Goal: Task Accomplishment & Management: Manage account settings

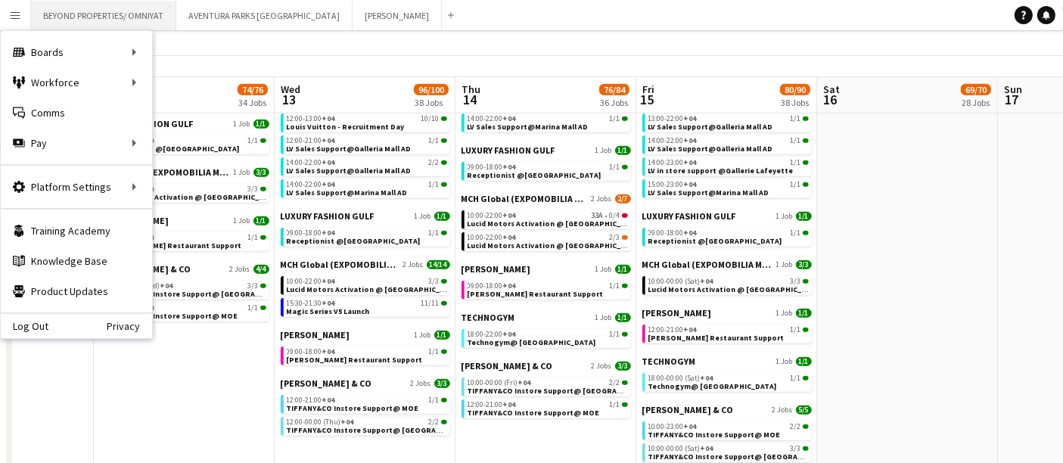
click at [76, 17] on button "BEYOND PROPERTIES/ OMNIYAT Close" at bounding box center [103, 16] width 145 height 30
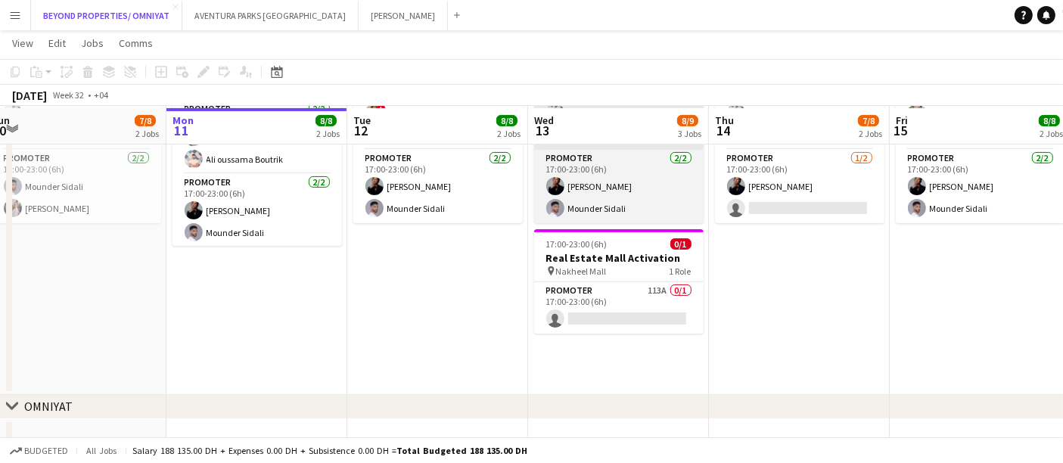
scroll to position [443, 0]
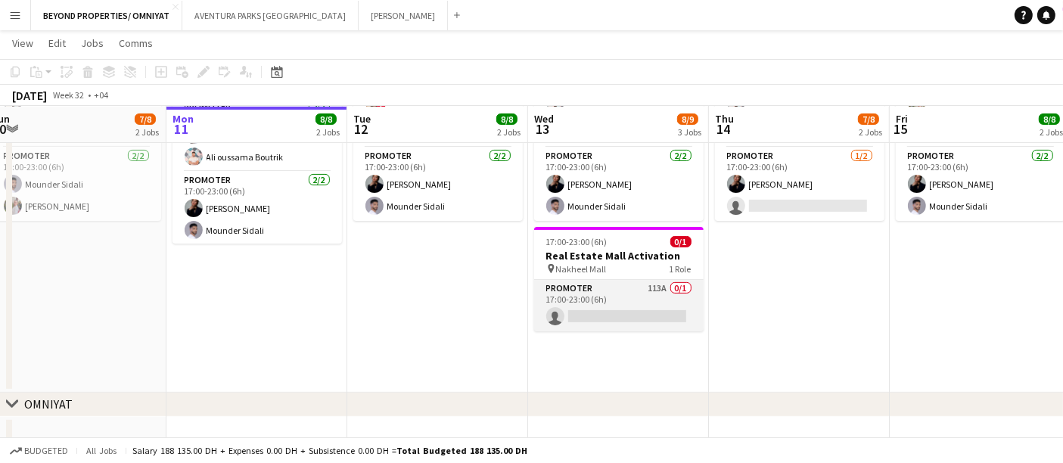
click at [618, 304] on app-card-role "Promoter 113A 0/1 17:00-23:00 (6h) single-neutral-actions" at bounding box center [618, 305] width 169 height 51
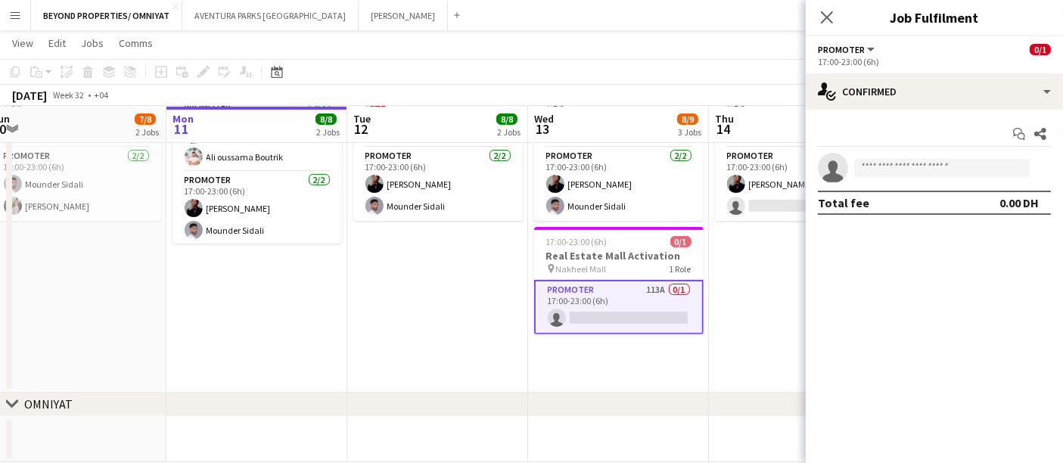
click at [854, 48] on span "Promoter" at bounding box center [841, 49] width 47 height 11
click at [993, 48] on div "Promoter All roles Promoter 0/1" at bounding box center [934, 49] width 233 height 14
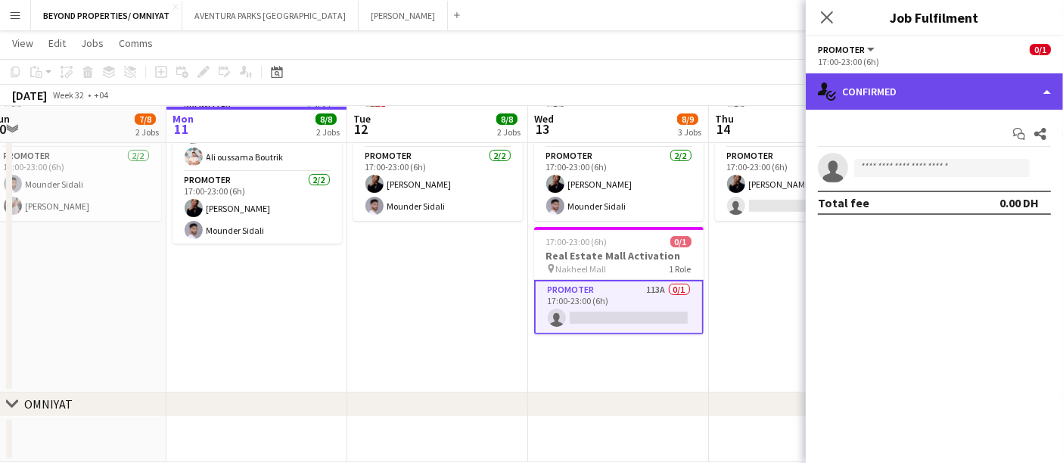
click at [957, 89] on div "single-neutral-actions-check-2 Confirmed" at bounding box center [934, 91] width 257 height 36
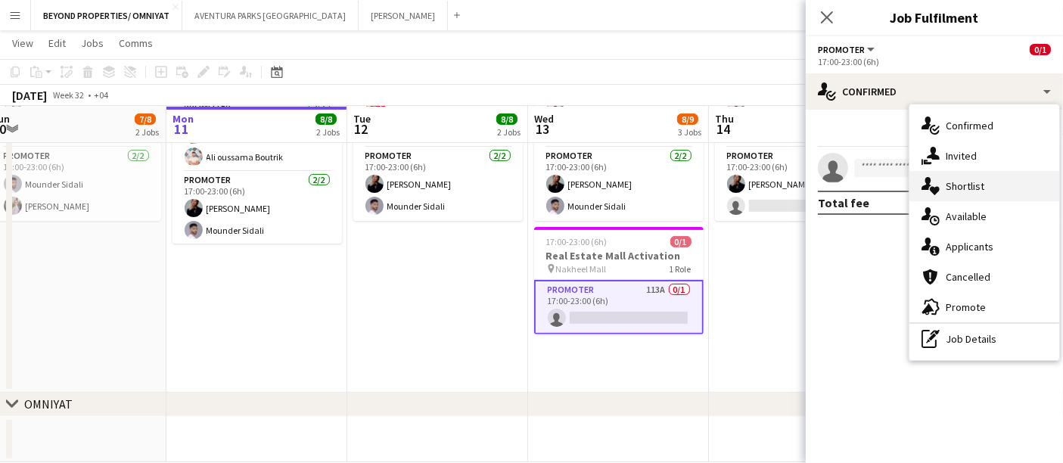
click at [977, 190] on div "single-neutral-actions-heart Shortlist" at bounding box center [984, 186] width 150 height 30
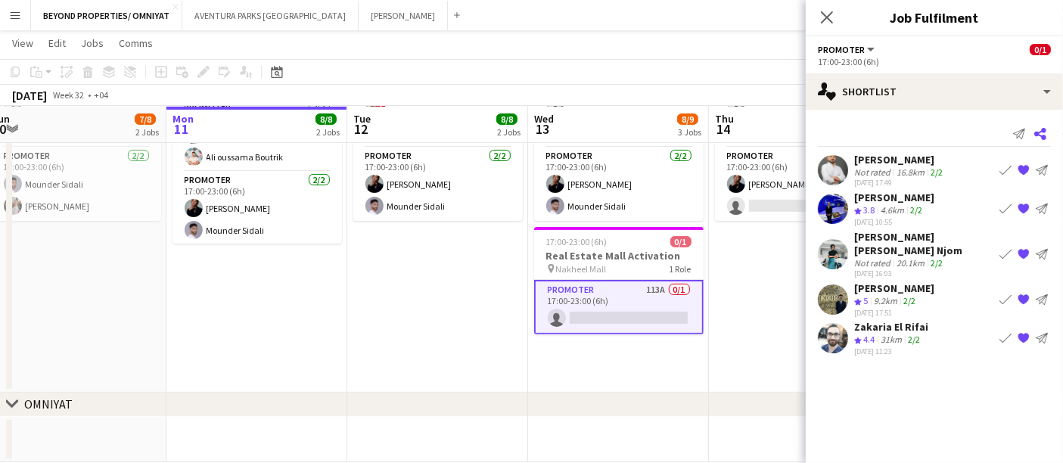
click at [1043, 135] on icon "Share" at bounding box center [1040, 134] width 12 height 12
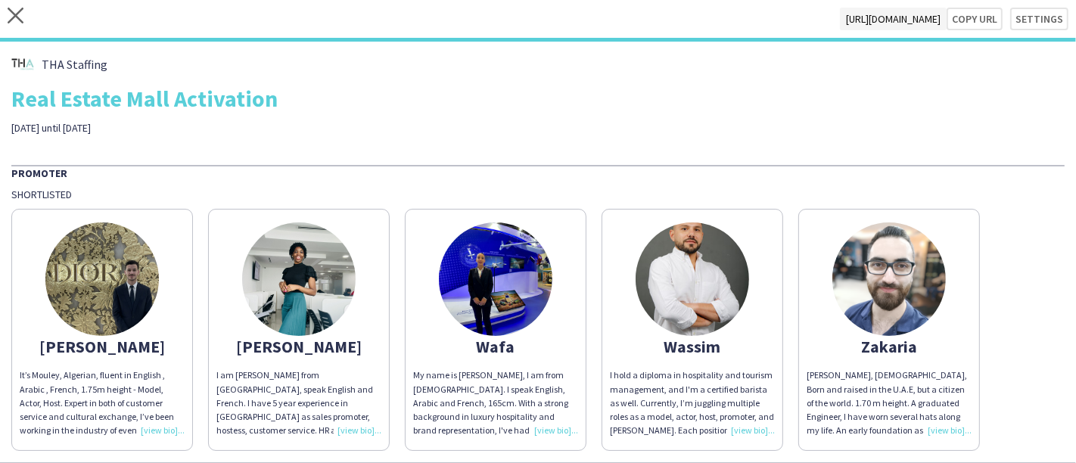
click at [317, 273] on img at bounding box center [298, 278] width 113 height 113
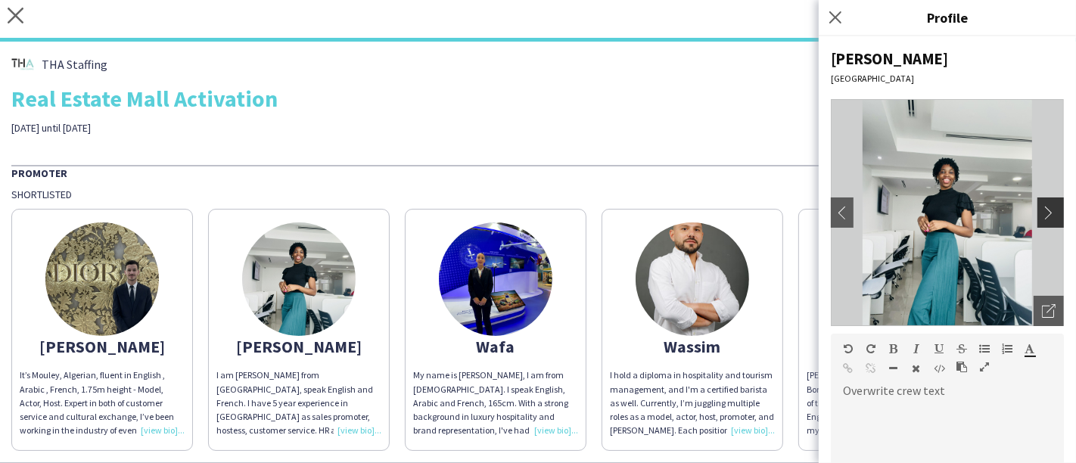
click at [1042, 213] on app-icon "chevron-right" at bounding box center [1052, 213] width 21 height 14
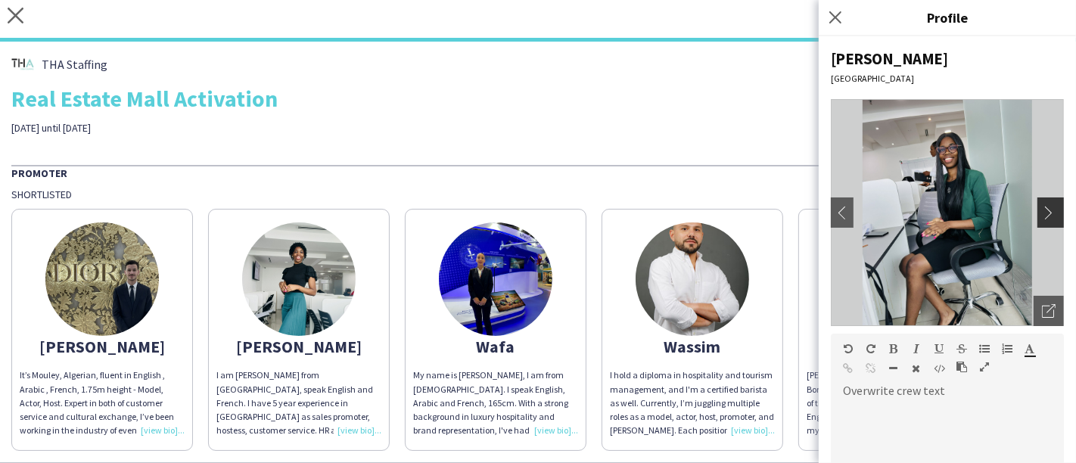
click at [1042, 213] on app-icon "chevron-right" at bounding box center [1052, 213] width 21 height 14
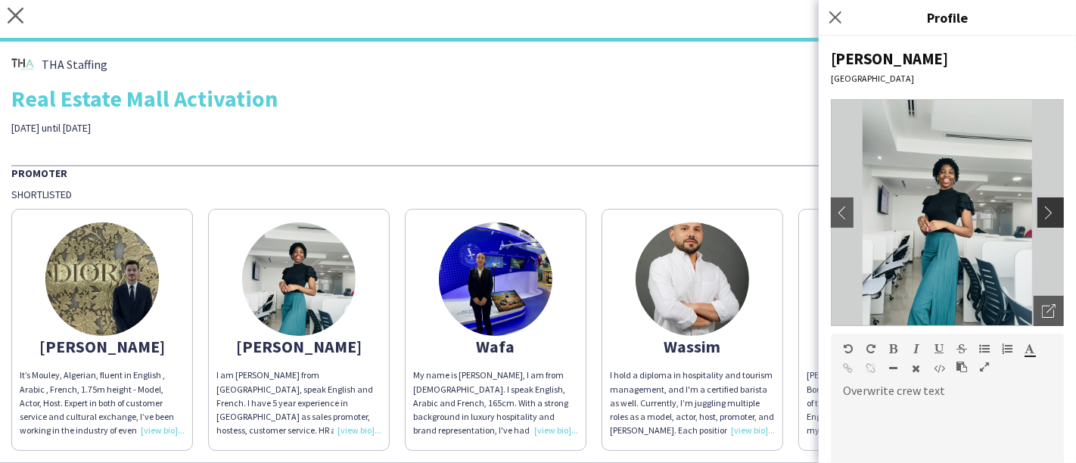
click at [1042, 213] on app-icon "chevron-right" at bounding box center [1052, 213] width 21 height 14
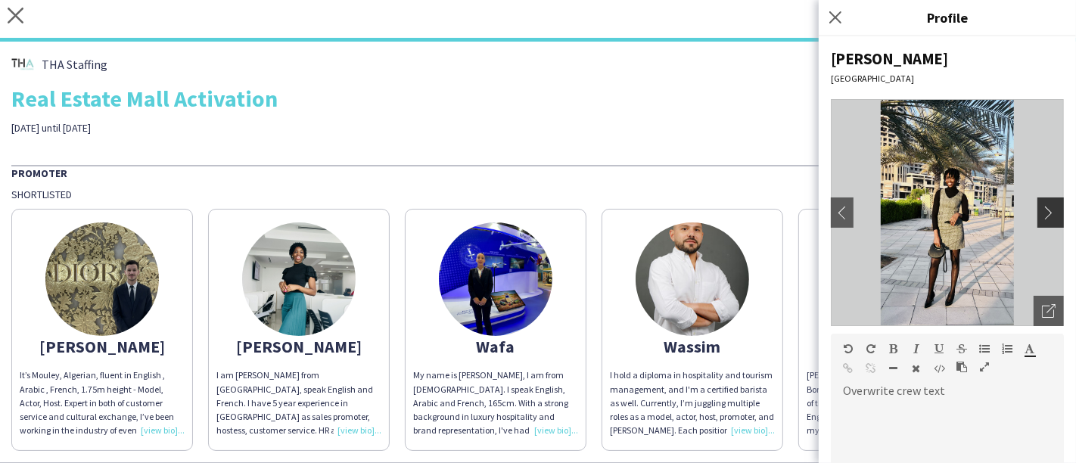
click at [1042, 210] on app-icon "chevron-right" at bounding box center [1052, 213] width 21 height 14
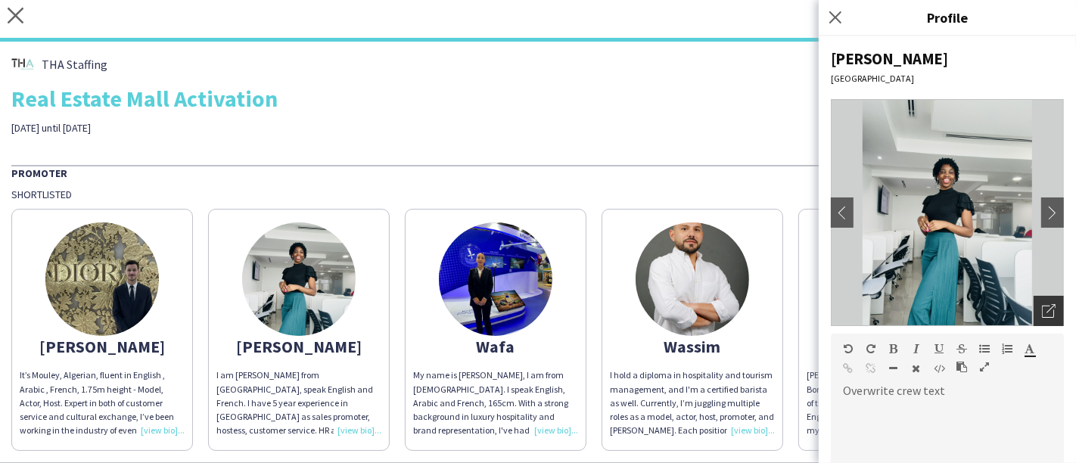
click at [1042, 306] on icon "Open photos pop-in" at bounding box center [1049, 311] width 14 height 14
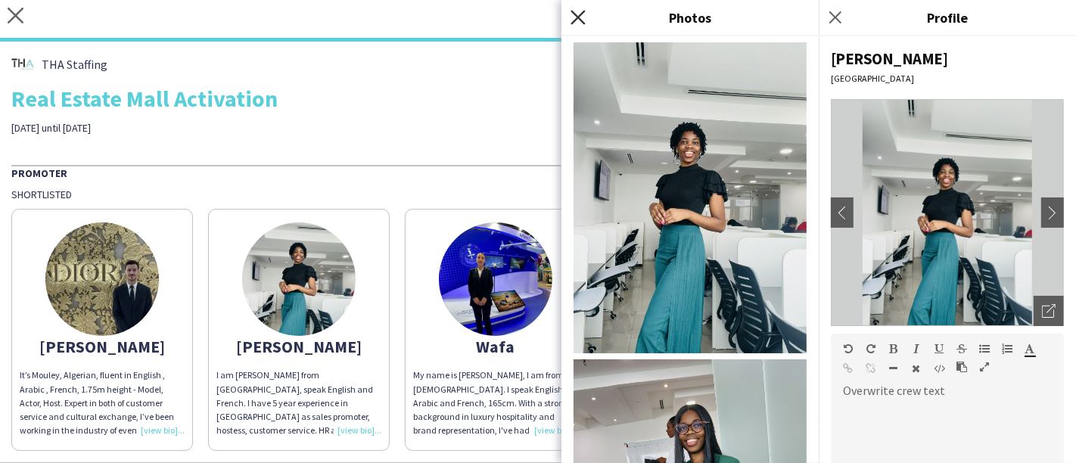
click at [579, 14] on icon "Close pop-in" at bounding box center [577, 17] width 14 height 14
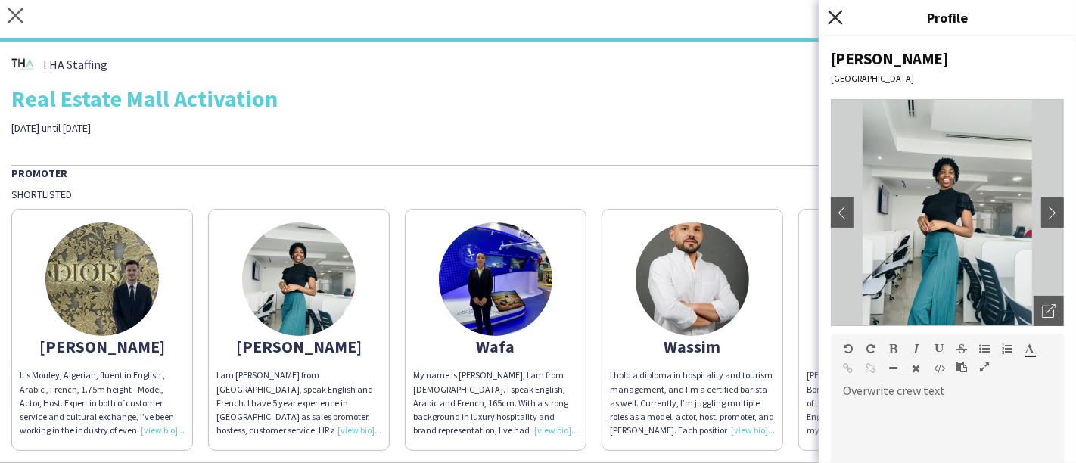
click at [834, 20] on icon "Close pop-in" at bounding box center [835, 17] width 14 height 14
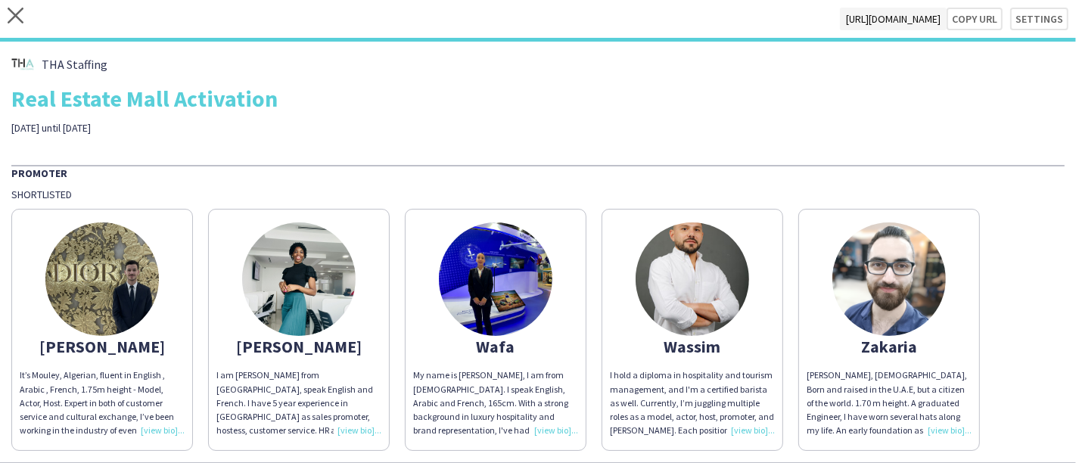
click at [106, 294] on img at bounding box center [101, 278] width 113 height 113
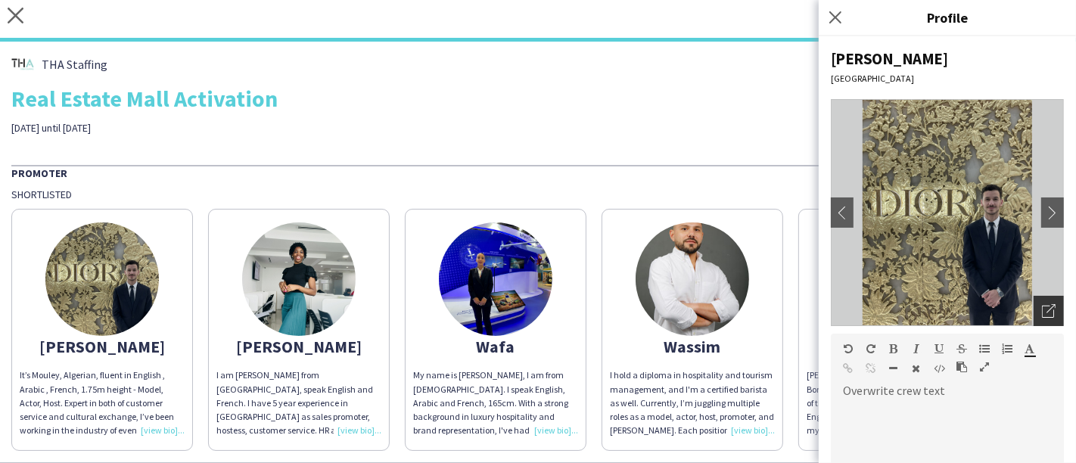
click at [1033, 309] on div "Open photos pop-in" at bounding box center [1048, 311] width 30 height 30
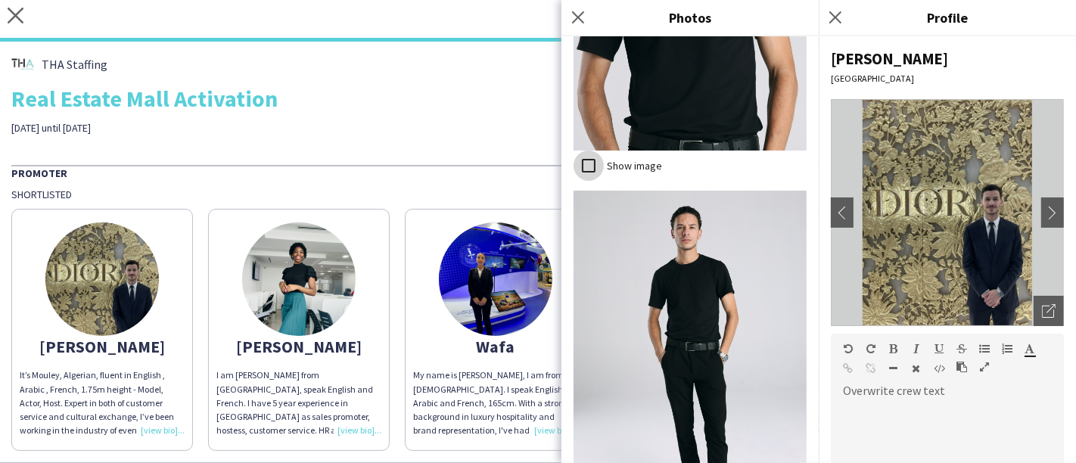
scroll to position [2185, 0]
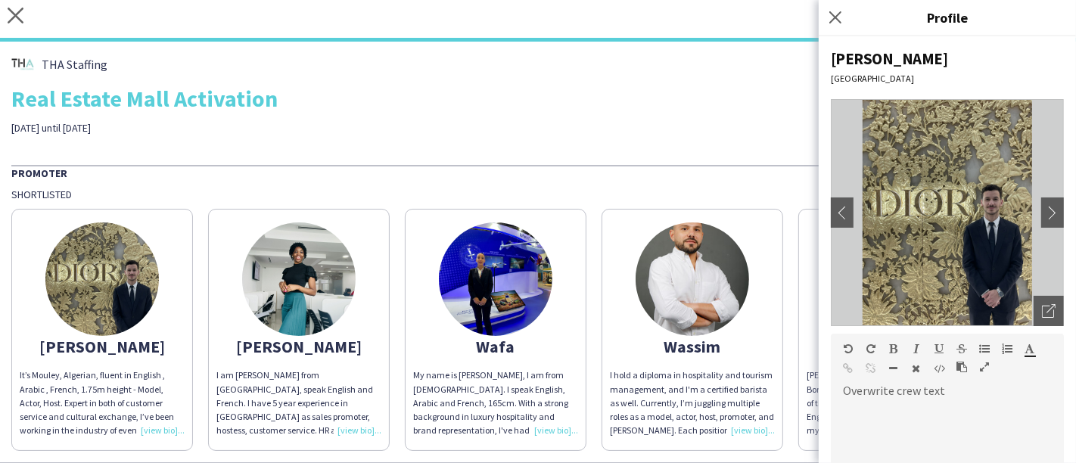
click at [299, 285] on img at bounding box center [298, 278] width 113 height 113
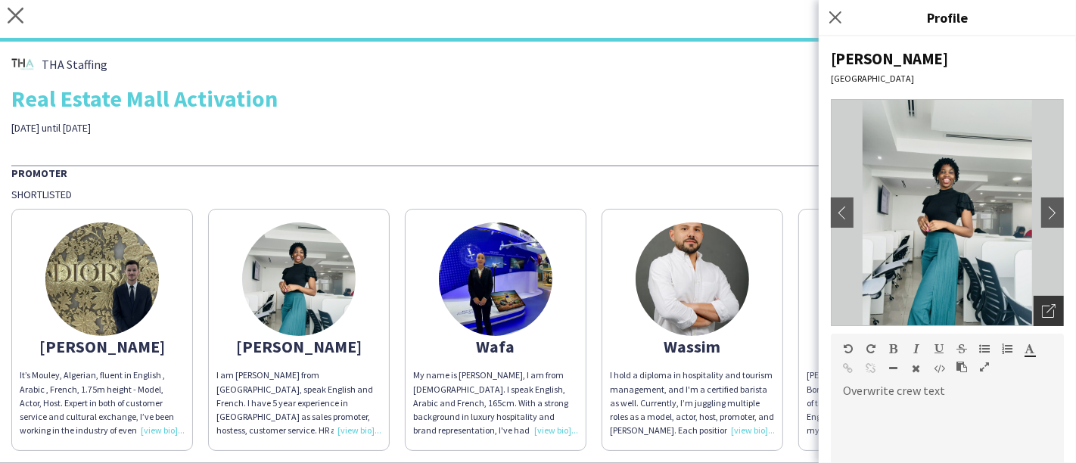
click at [1042, 305] on icon "Open photos pop-in" at bounding box center [1049, 311] width 14 height 14
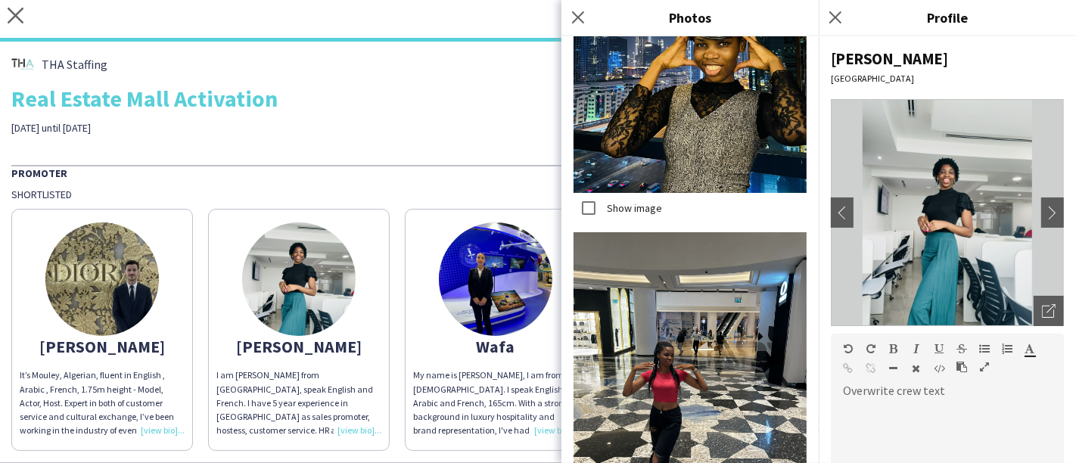
scroll to position [4448, 0]
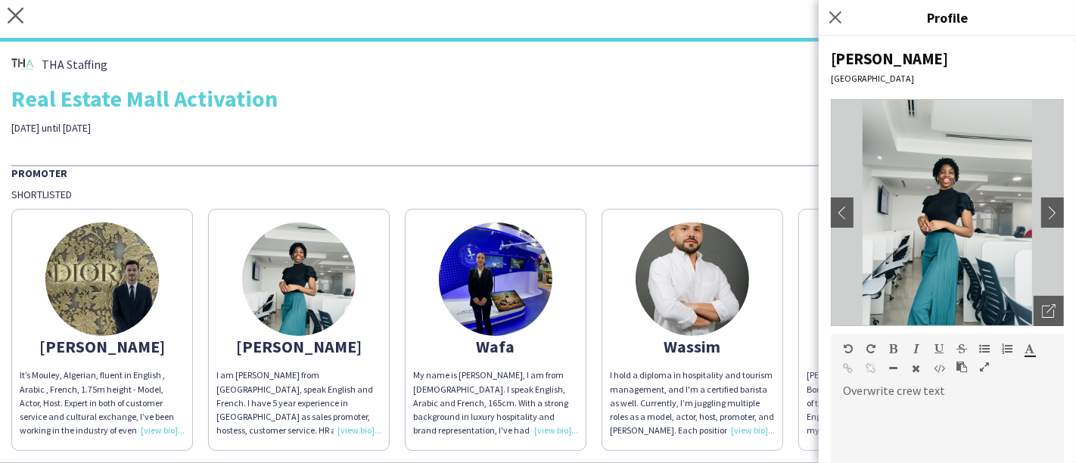
click at [486, 303] on img at bounding box center [495, 278] width 113 height 113
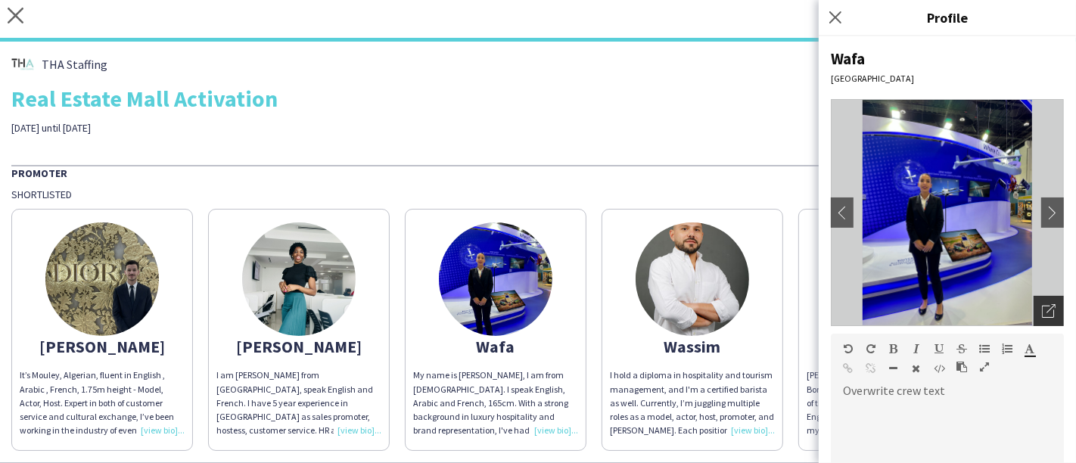
click at [1042, 305] on icon "Open photos pop-in" at bounding box center [1049, 311] width 14 height 14
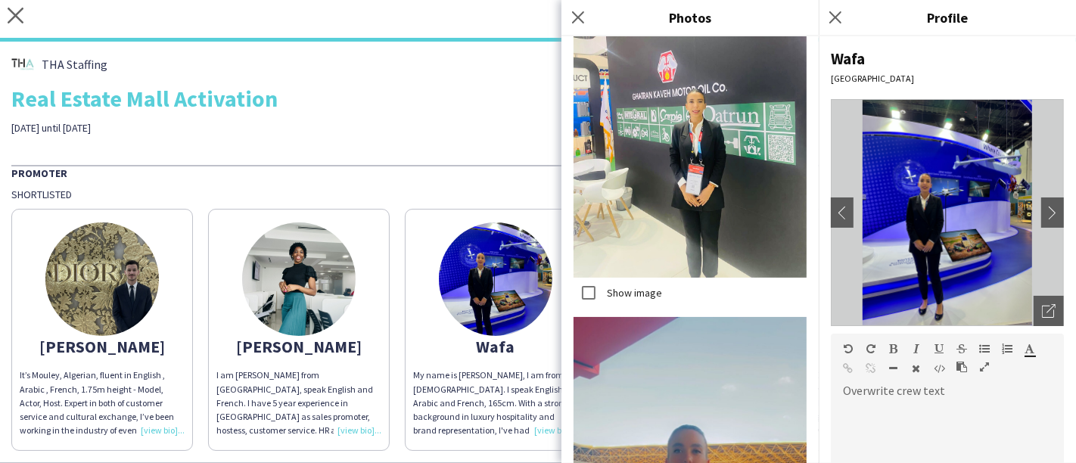
scroll to position [744, 0]
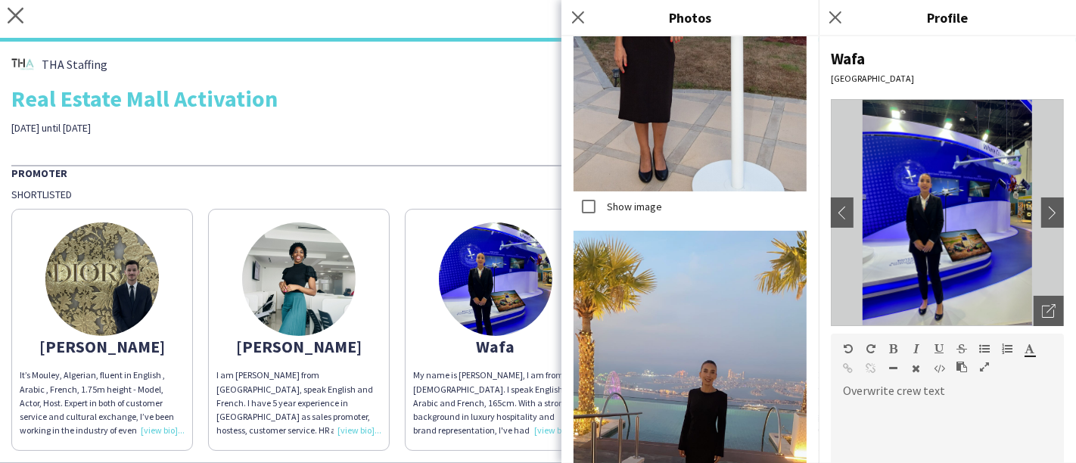
scroll to position [3108, 0]
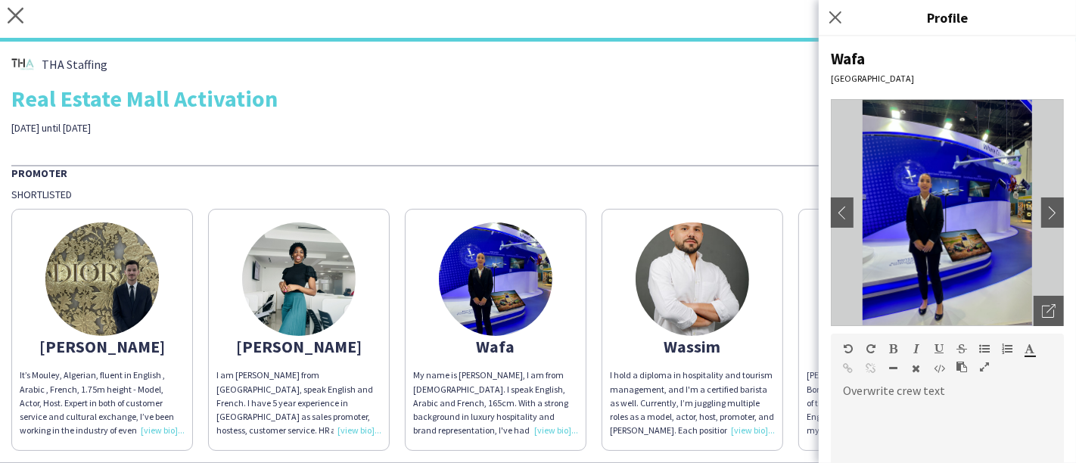
click at [694, 303] on img at bounding box center [691, 278] width 113 height 113
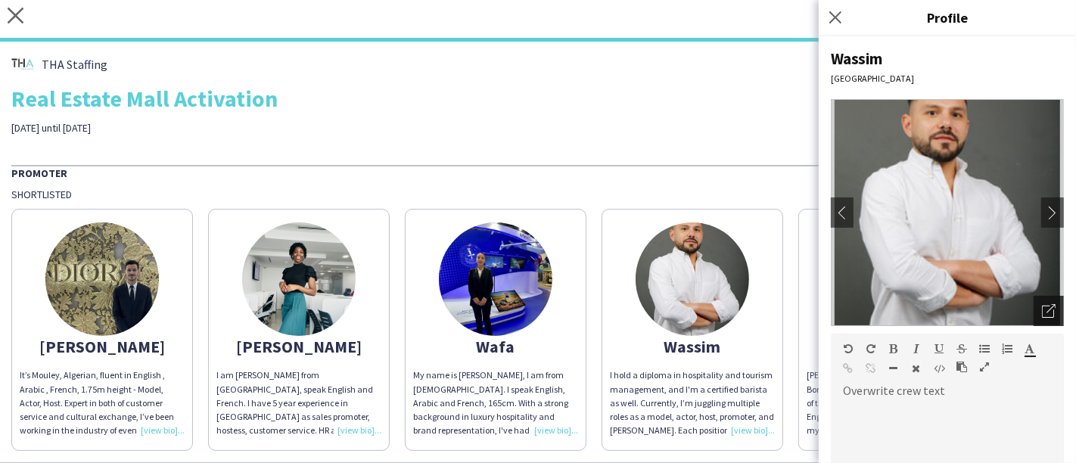
click at [1046, 312] on icon at bounding box center [1050, 308] width 9 height 9
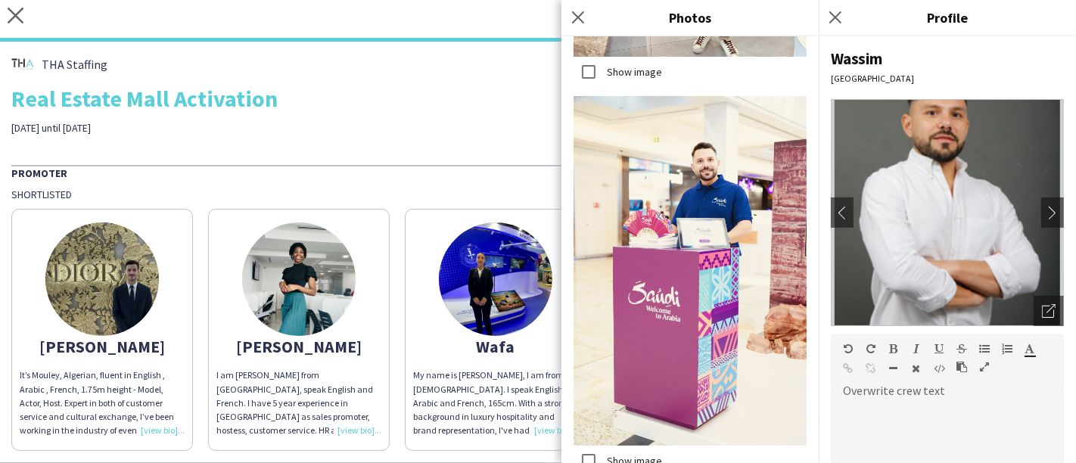
scroll to position [5142, 0]
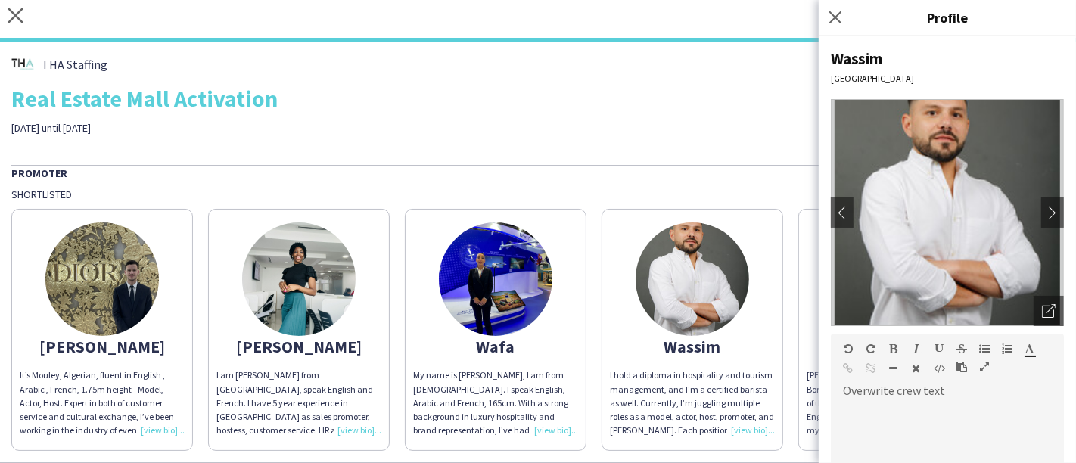
click at [800, 256] on app-share-pages-crew-card "Zakaria Zakaria Rifai, Lebanese, Born and raised in the U.A.E, but a citizen of…" at bounding box center [889, 330] width 182 height 242
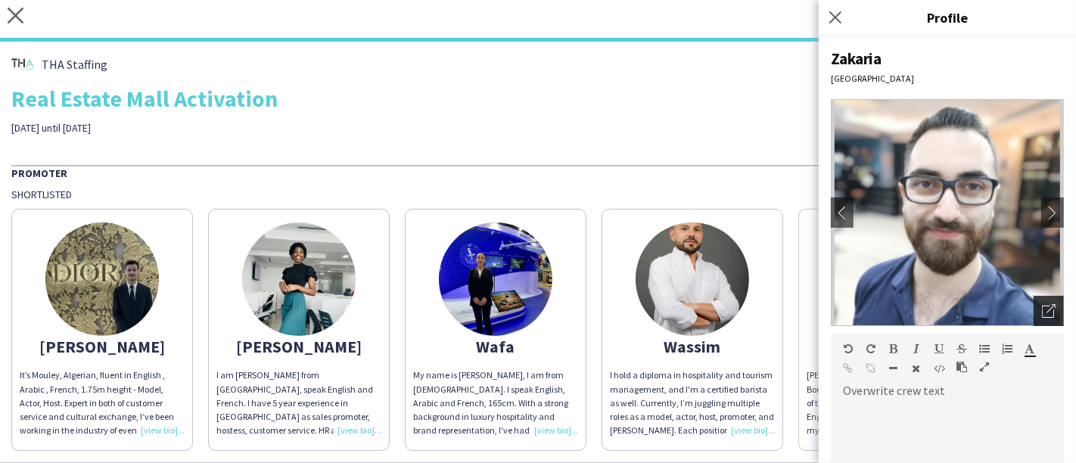
click at [1042, 309] on icon "Open photos pop-in" at bounding box center [1049, 311] width 14 height 14
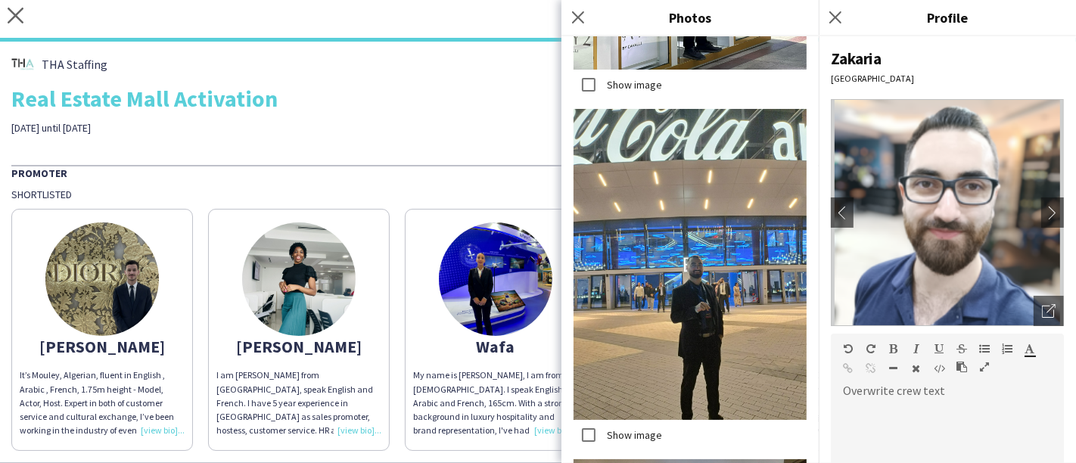
scroll to position [4709, 0]
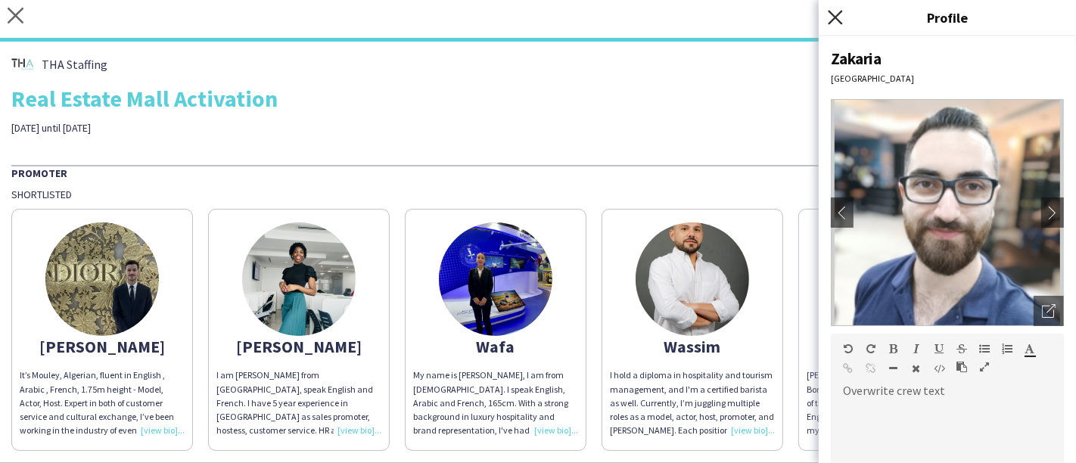
click at [834, 11] on icon "Close pop-in" at bounding box center [835, 17] width 14 height 14
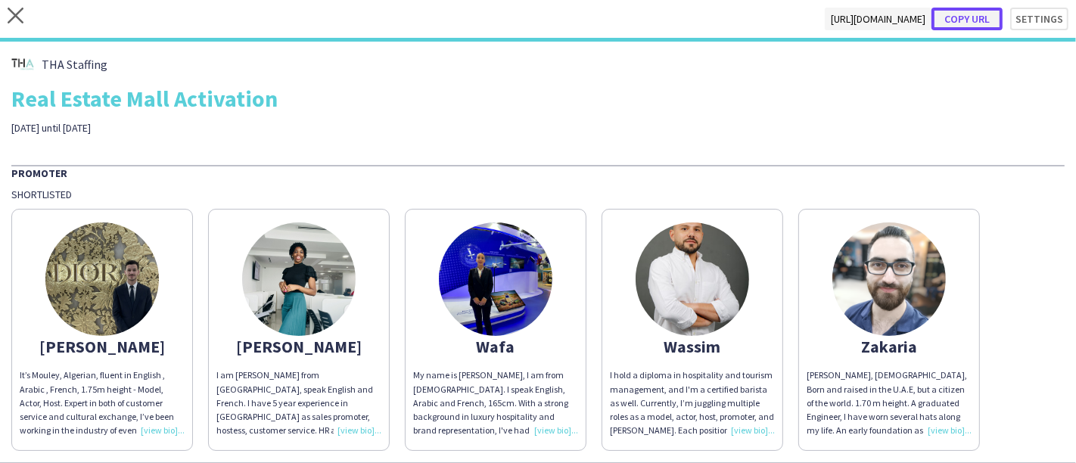
click at [970, 20] on button "Copy url" at bounding box center [966, 19] width 71 height 23
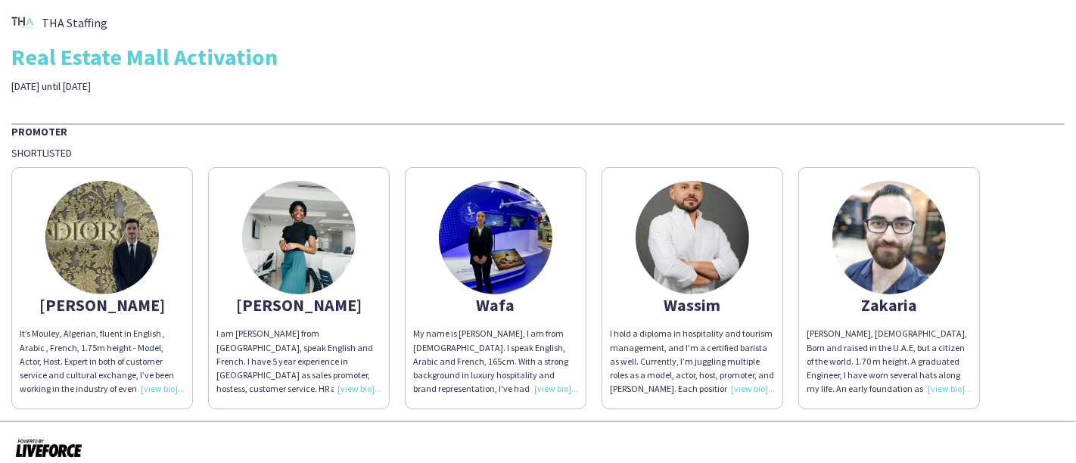
click at [300, 228] on img at bounding box center [298, 237] width 113 height 113
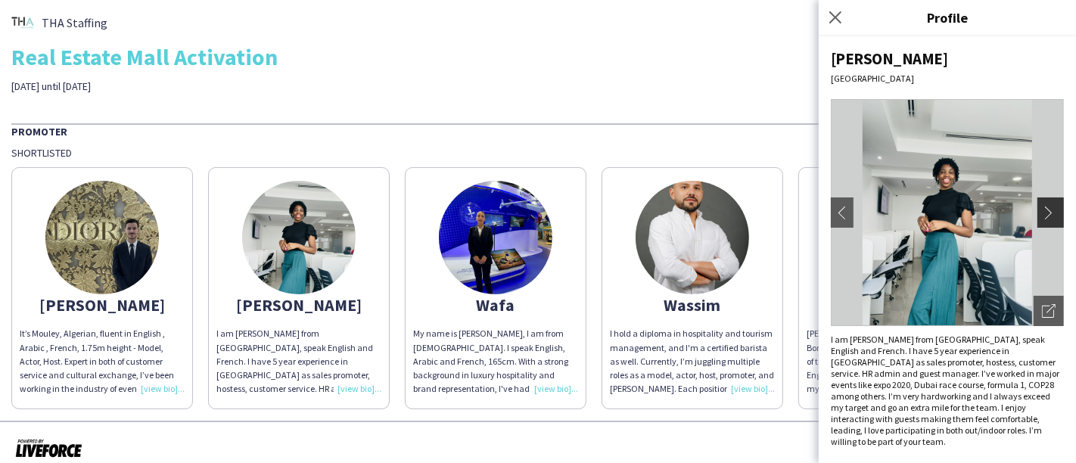
click at [1037, 223] on button "chevron-right" at bounding box center [1052, 212] width 30 height 30
click at [1042, 206] on app-icon "chevron-right" at bounding box center [1052, 213] width 21 height 14
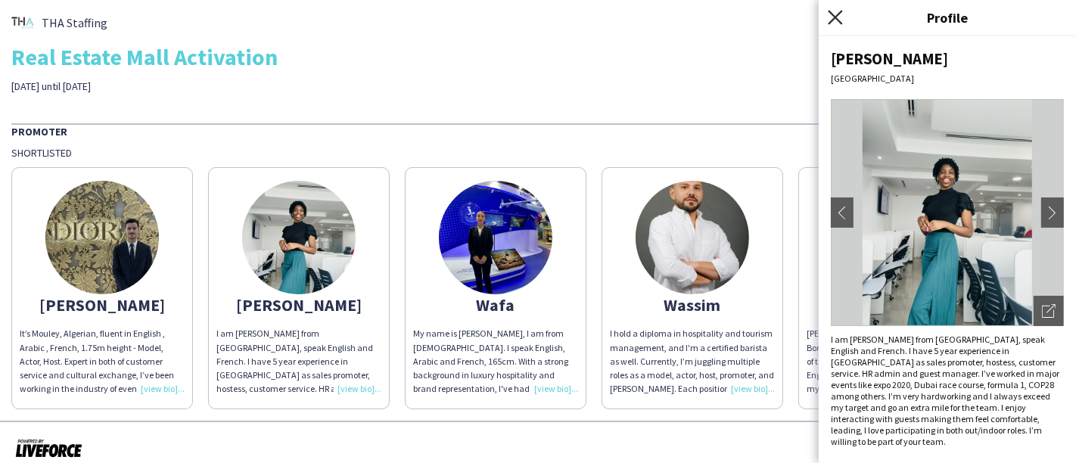
click at [839, 16] on icon "Close pop-in" at bounding box center [835, 17] width 14 height 14
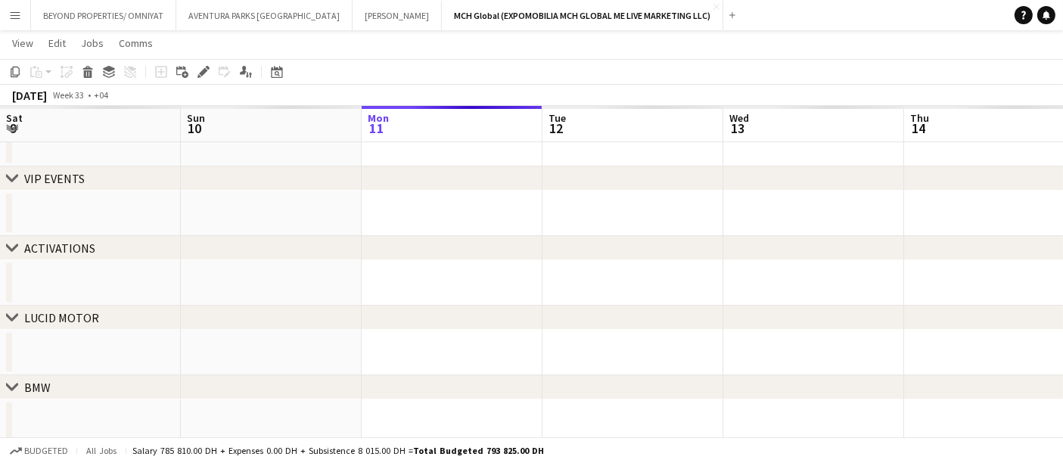
scroll to position [0, 520]
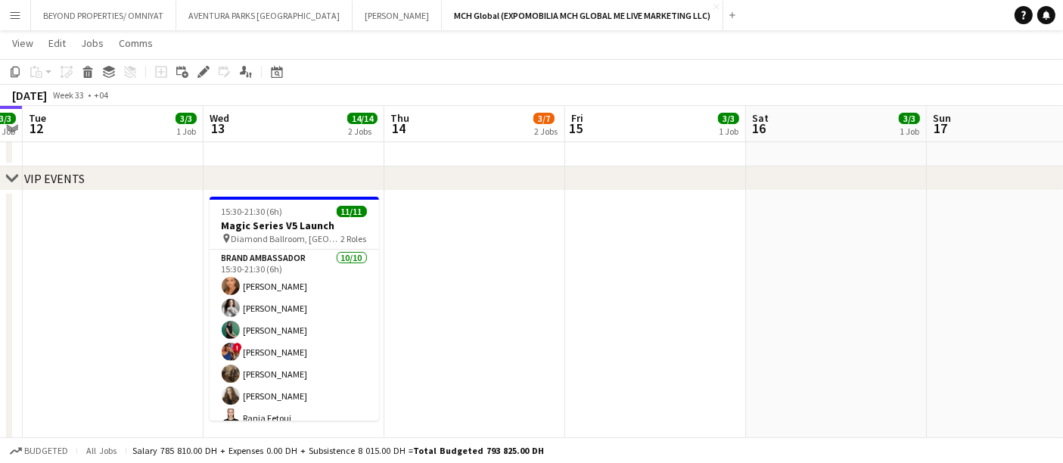
click at [6, 14] on button "Menu" at bounding box center [15, 15] width 30 height 30
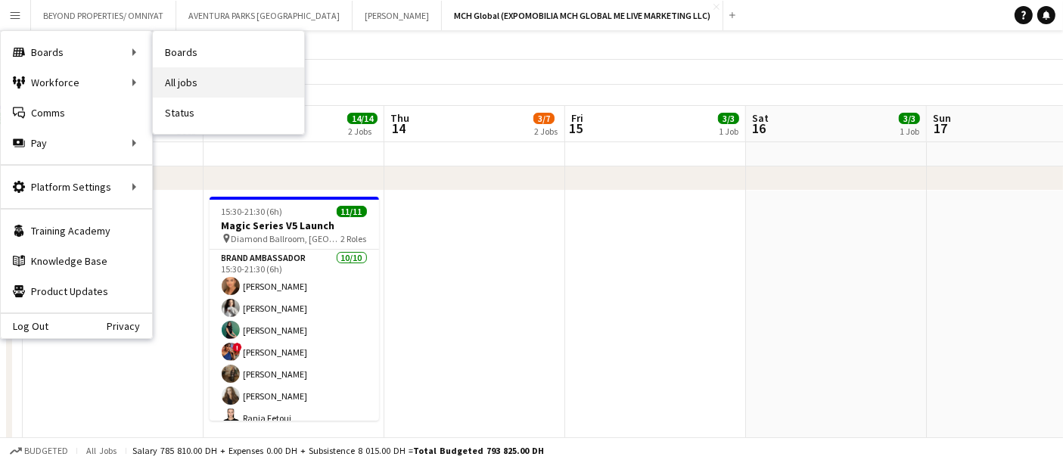
click at [206, 87] on link "All jobs" at bounding box center [228, 82] width 151 height 30
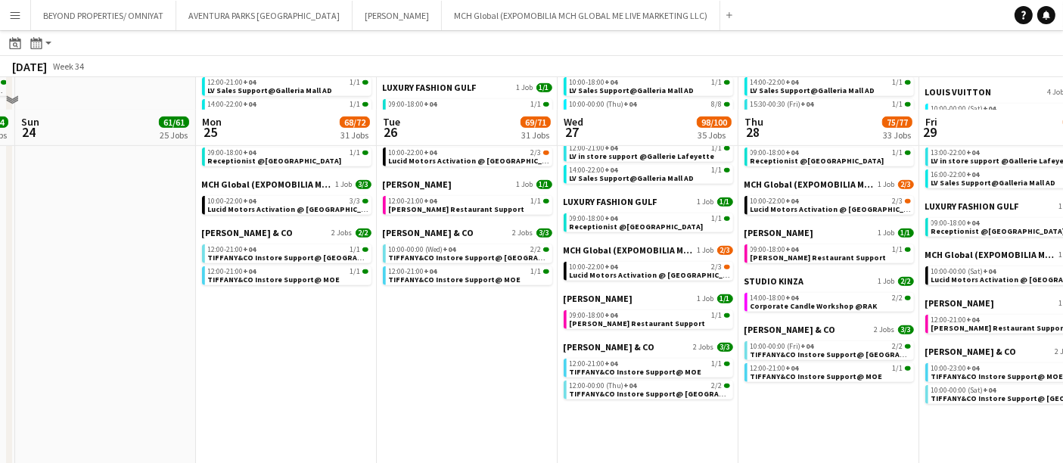
scroll to position [949, 0]
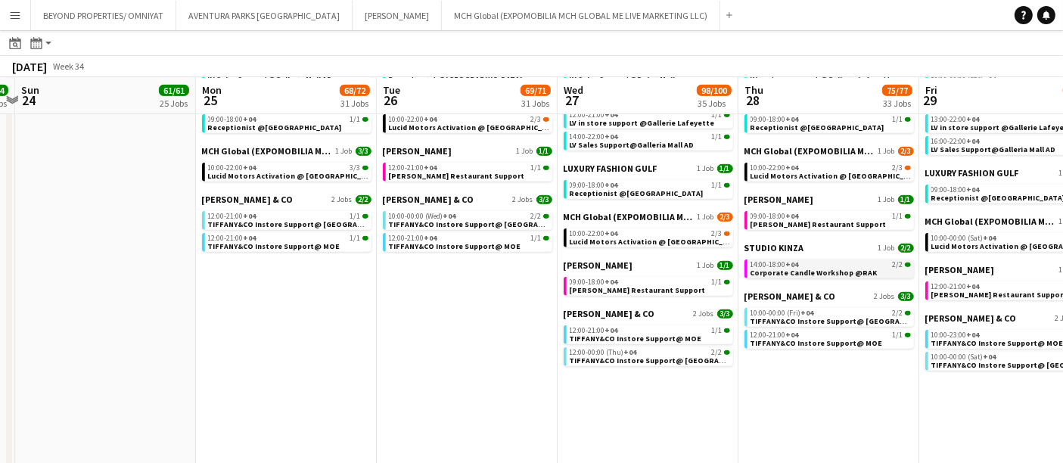
click at [783, 261] on span "14:00-18:00 +04" at bounding box center [774, 265] width 48 height 8
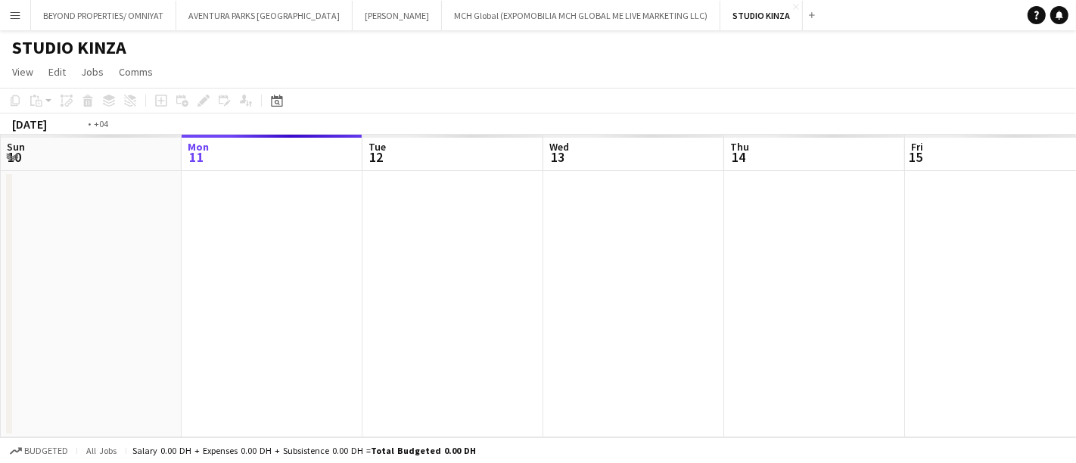
scroll to position [0, 520]
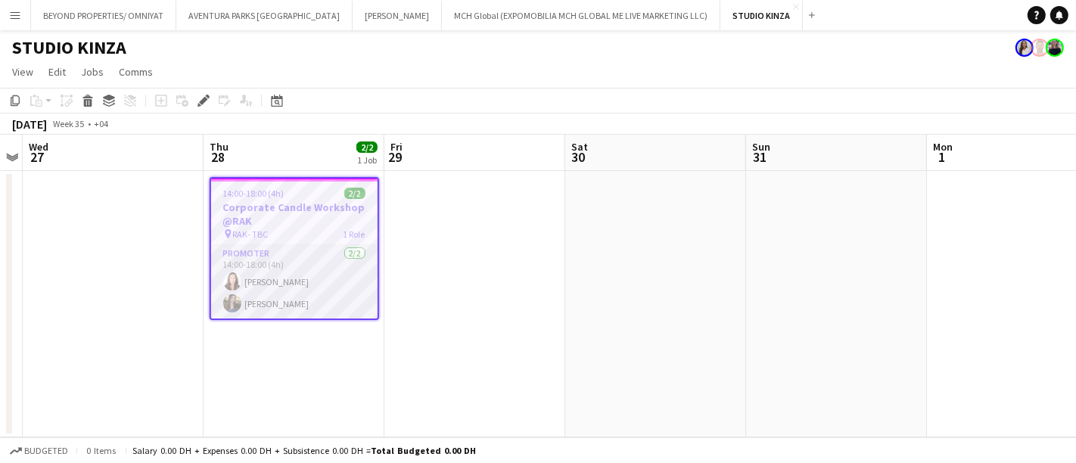
click at [288, 269] on app-card-role "Promoter [DATE] 14:00-18:00 (4h) [PERSON_NAME] Faux [PERSON_NAME]" at bounding box center [294, 281] width 166 height 73
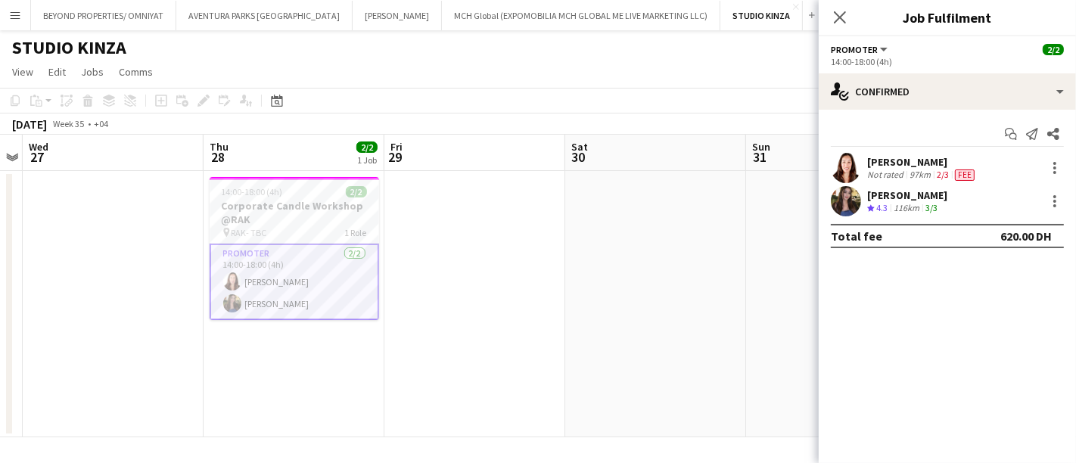
click at [873, 163] on div "[PERSON_NAME]" at bounding box center [922, 162] width 110 height 14
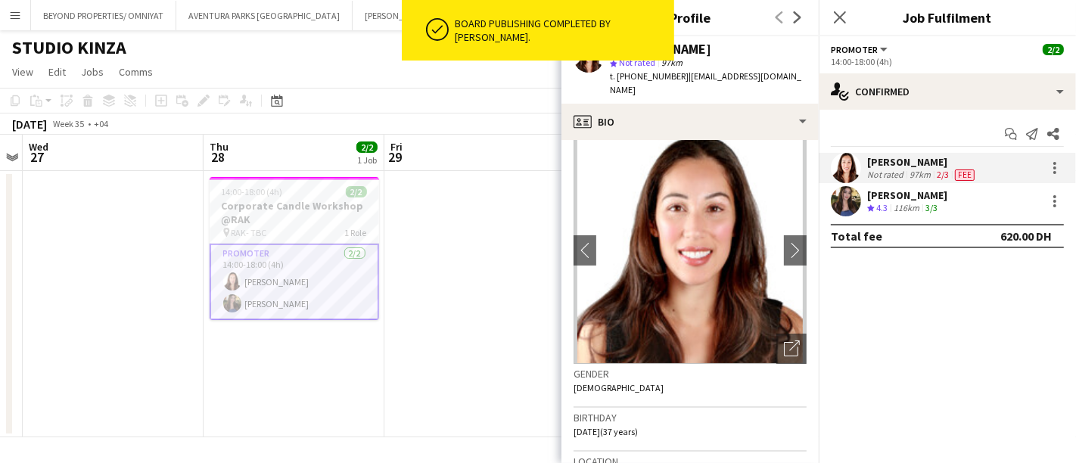
scroll to position [0, 0]
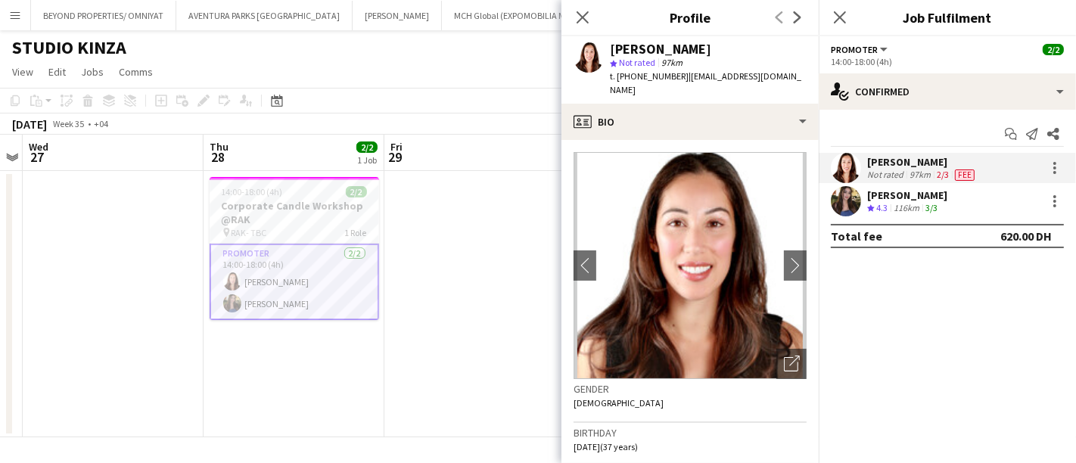
click at [901, 198] on div "[PERSON_NAME]" at bounding box center [907, 195] width 80 height 14
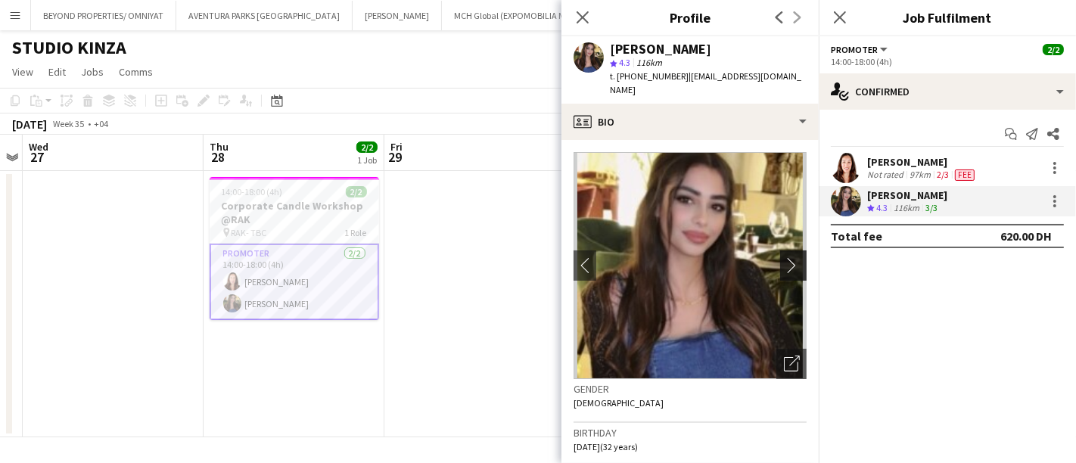
click at [784, 257] on app-icon "chevron-right" at bounding box center [795, 265] width 23 height 16
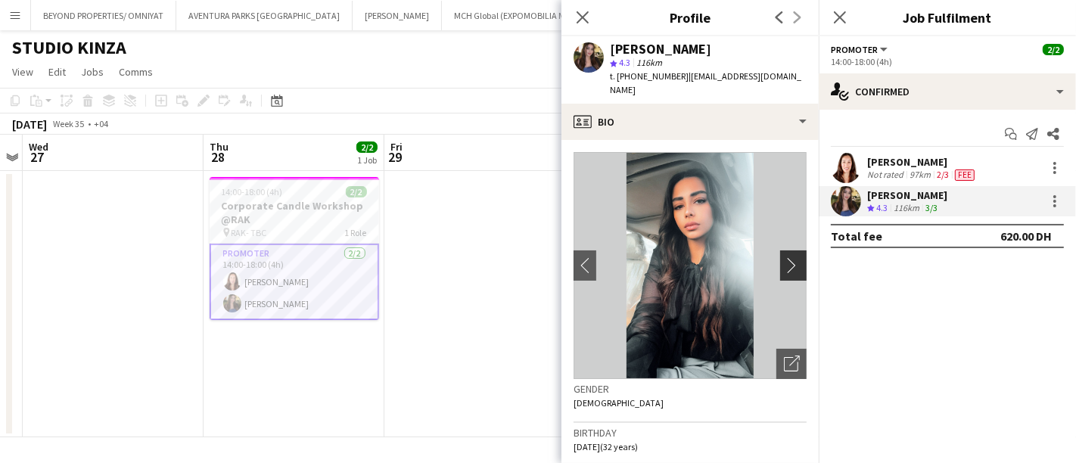
click at [784, 257] on app-icon "chevron-right" at bounding box center [795, 265] width 23 height 16
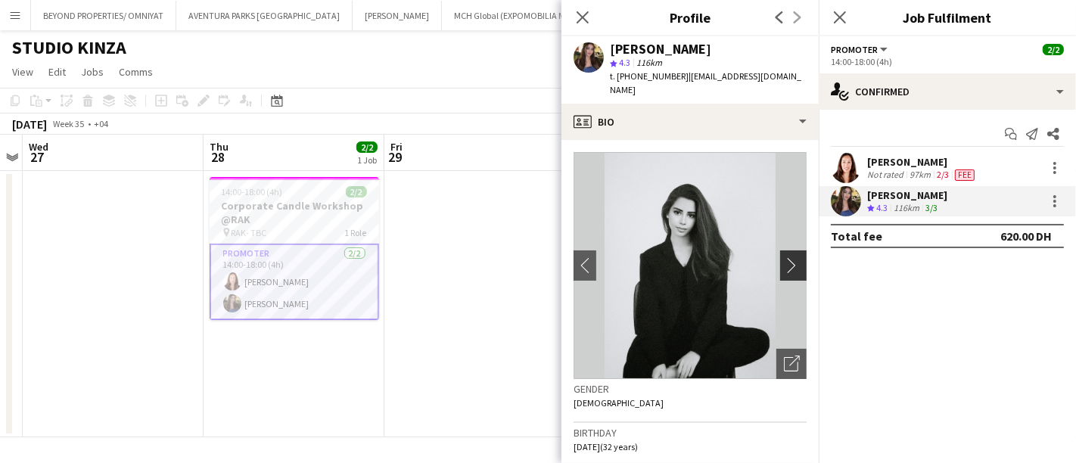
click at [784, 257] on app-icon "chevron-right" at bounding box center [795, 265] width 23 height 16
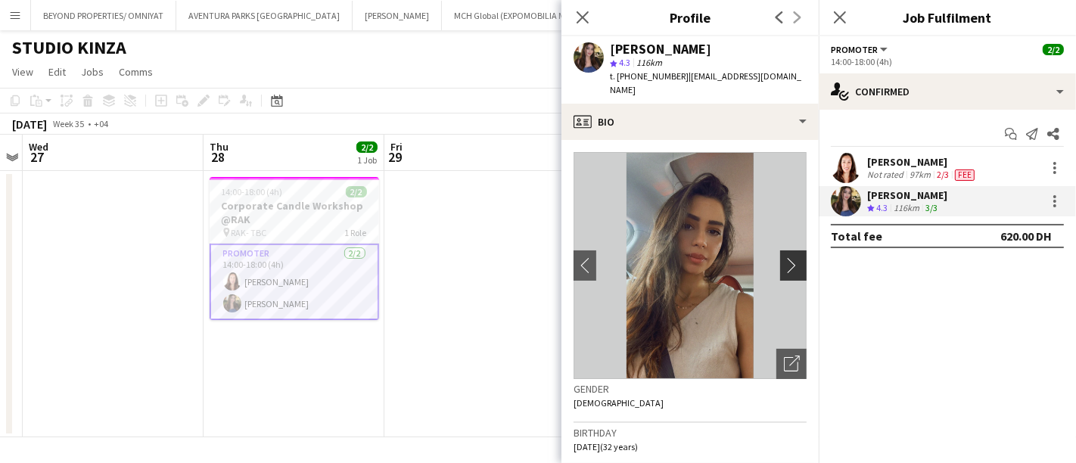
click at [784, 257] on app-icon "chevron-right" at bounding box center [795, 265] width 23 height 16
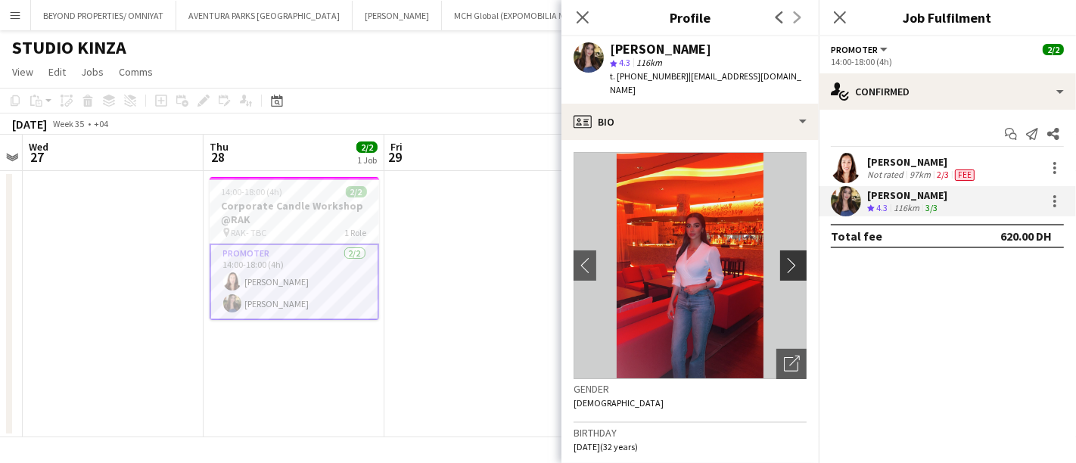
click at [784, 257] on app-icon "chevron-right" at bounding box center [795, 265] width 23 height 16
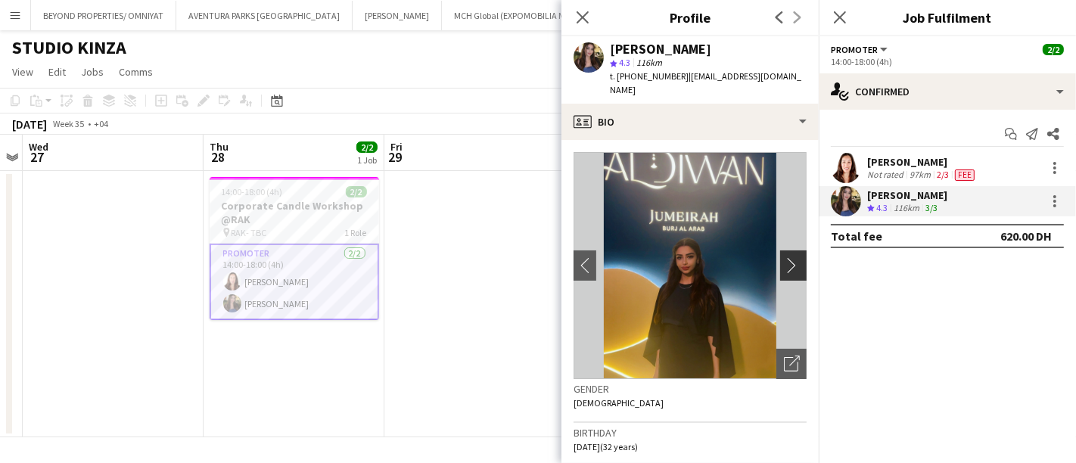
click at [784, 257] on app-icon "chevron-right" at bounding box center [795, 265] width 23 height 16
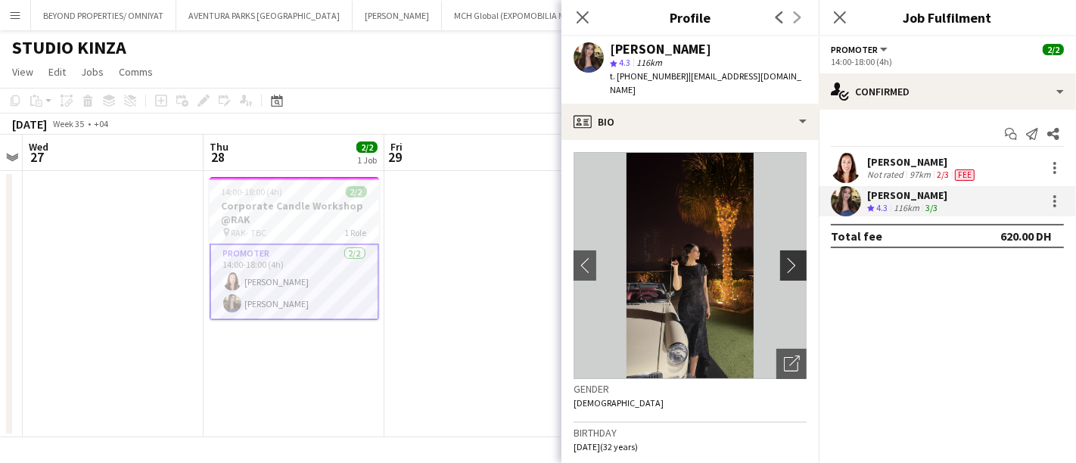
click at [784, 257] on app-icon "chevron-right" at bounding box center [795, 265] width 23 height 16
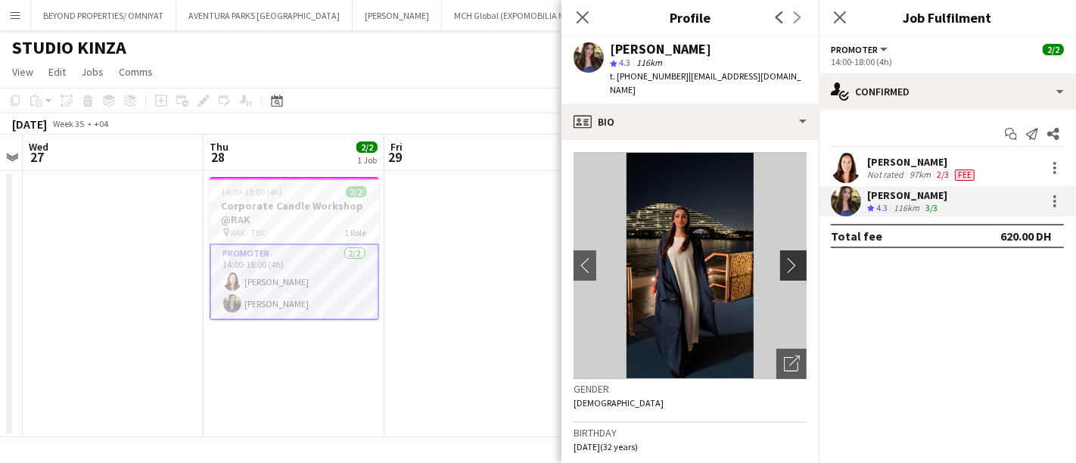
click at [784, 257] on app-icon "chevron-right" at bounding box center [795, 265] width 23 height 16
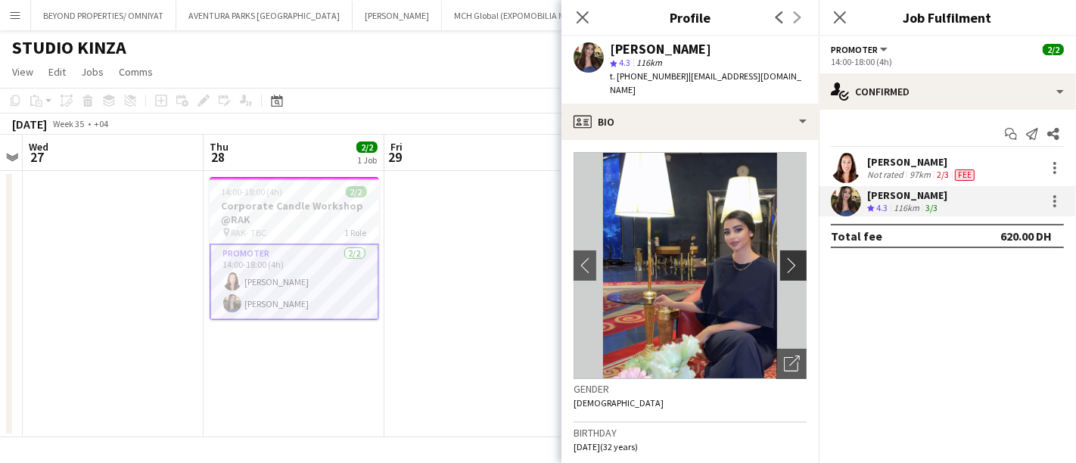
click at [784, 257] on app-icon "chevron-right" at bounding box center [795, 265] width 23 height 16
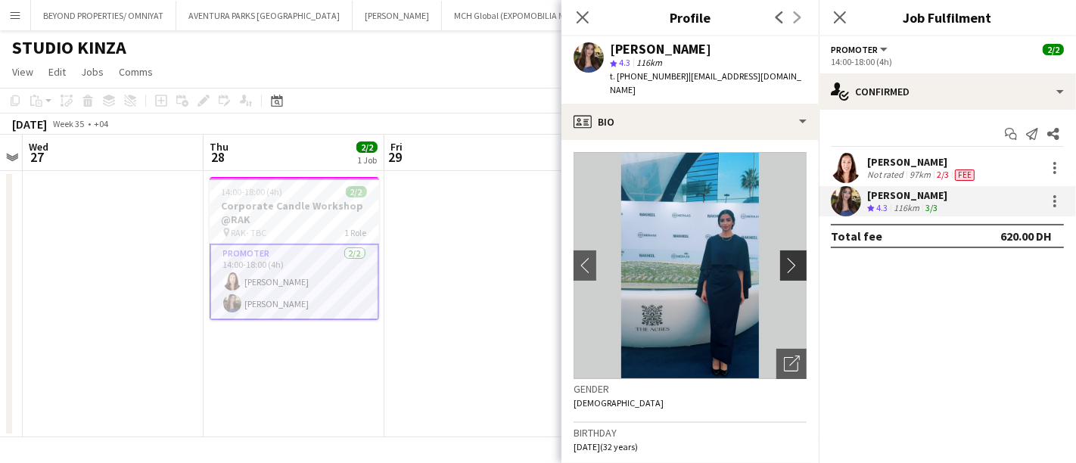
click at [784, 257] on app-icon "chevron-right" at bounding box center [795, 265] width 23 height 16
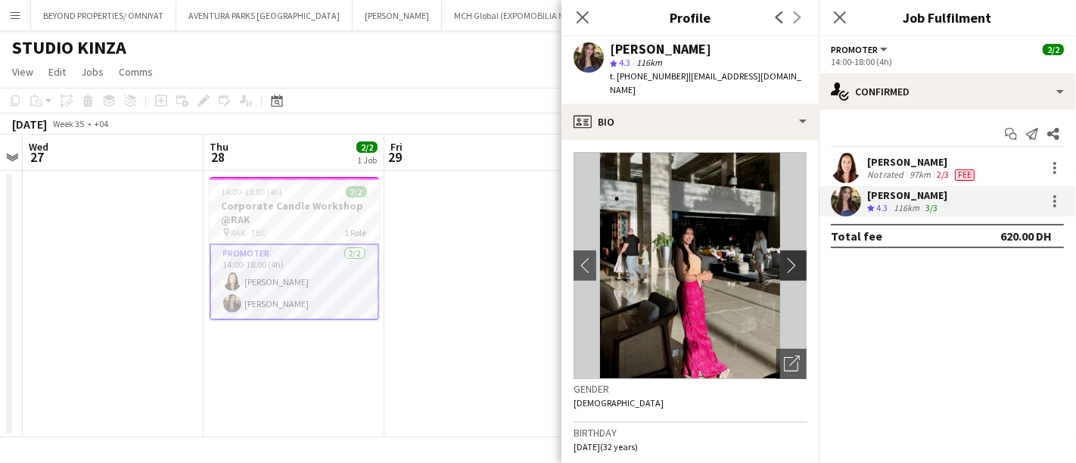
click at [784, 257] on app-icon "chevron-right" at bounding box center [795, 265] width 23 height 16
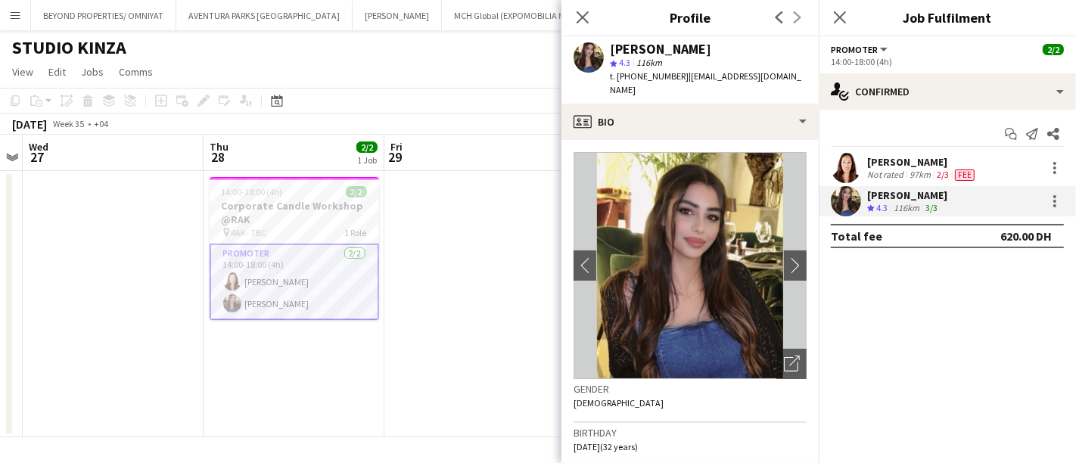
click at [879, 157] on div "[PERSON_NAME]" at bounding box center [922, 162] width 110 height 14
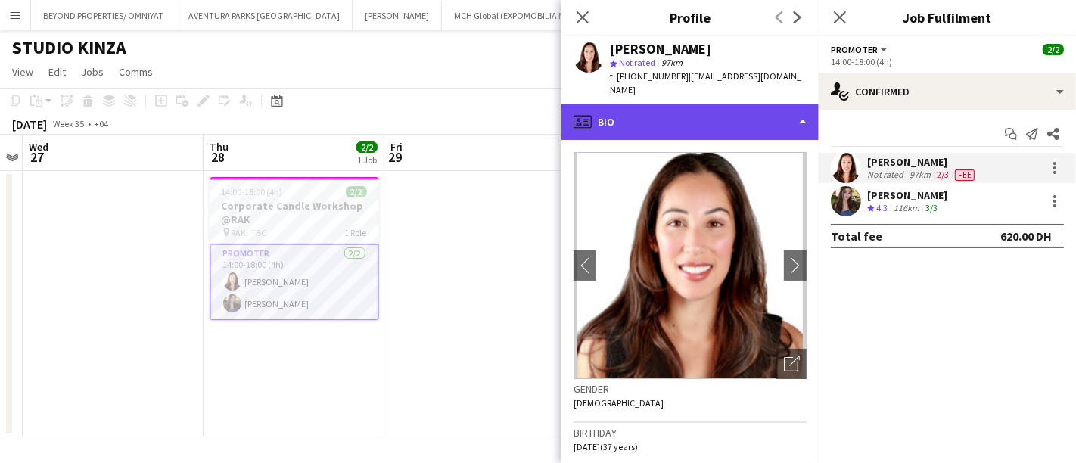
click at [691, 104] on div "profile Bio" at bounding box center [689, 122] width 257 height 36
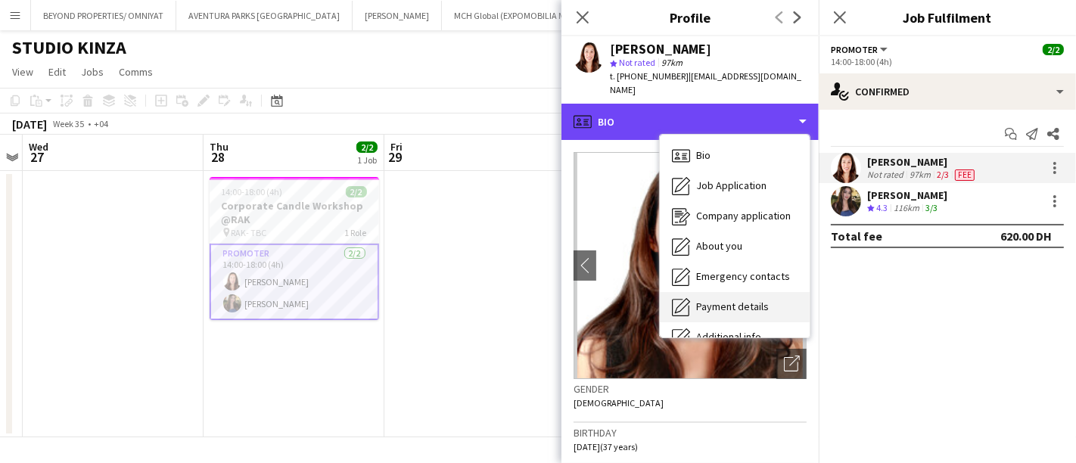
scroll to position [111, 0]
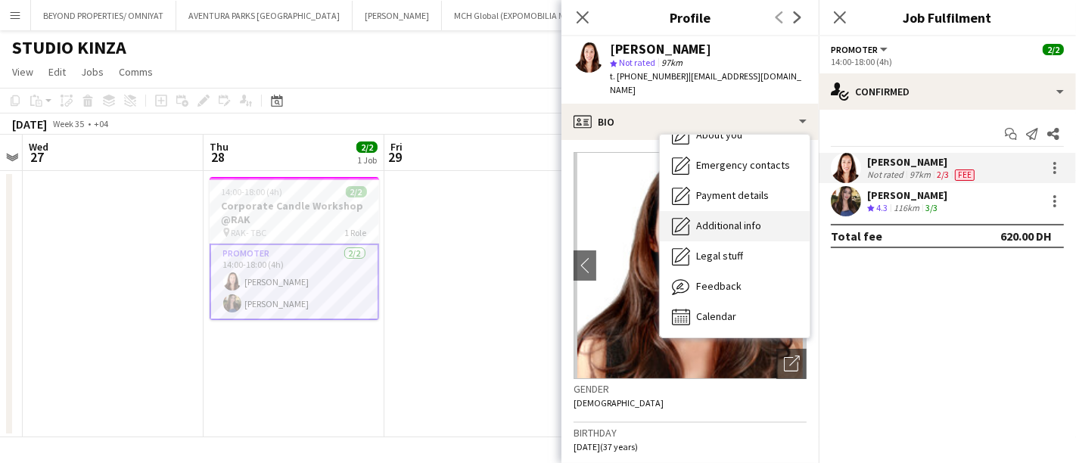
click at [735, 219] on span "Additional info" at bounding box center [728, 226] width 65 height 14
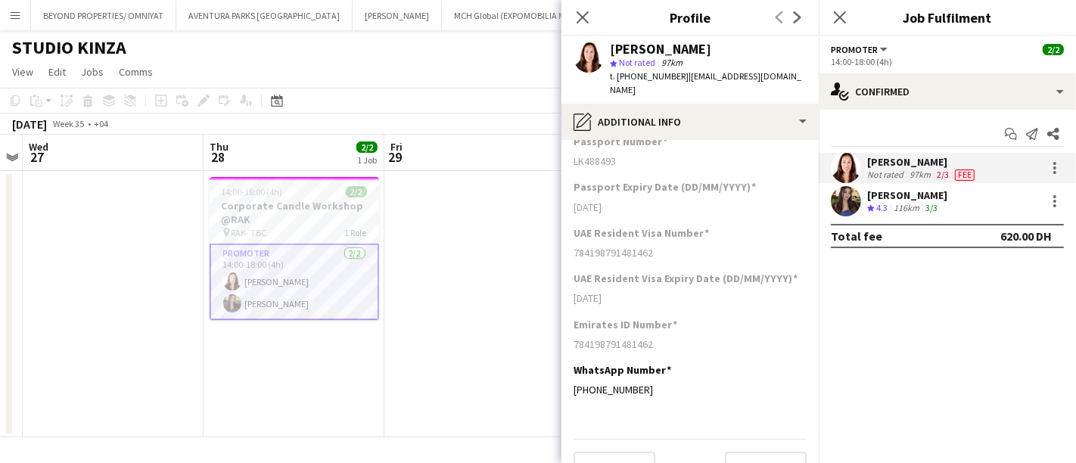
scroll to position [202, 0]
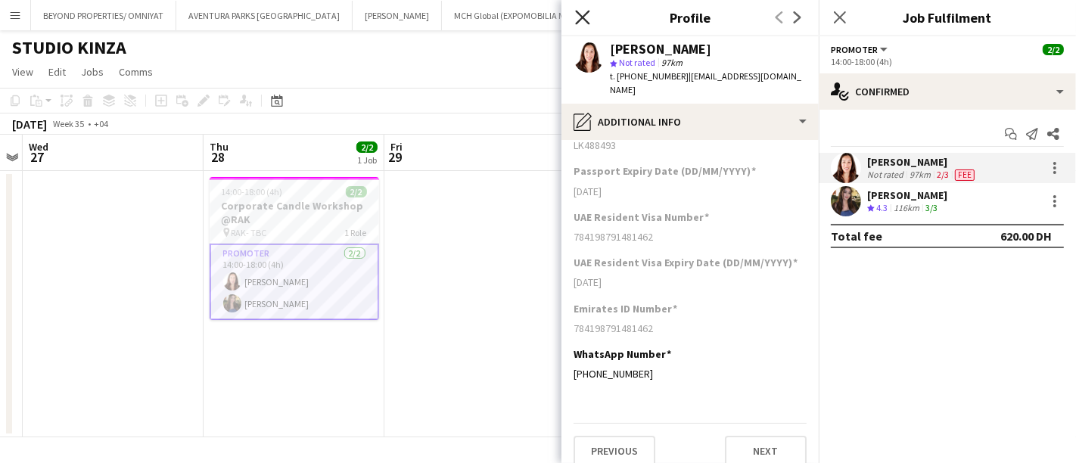
click at [581, 14] on icon "Close pop-in" at bounding box center [582, 17] width 14 height 14
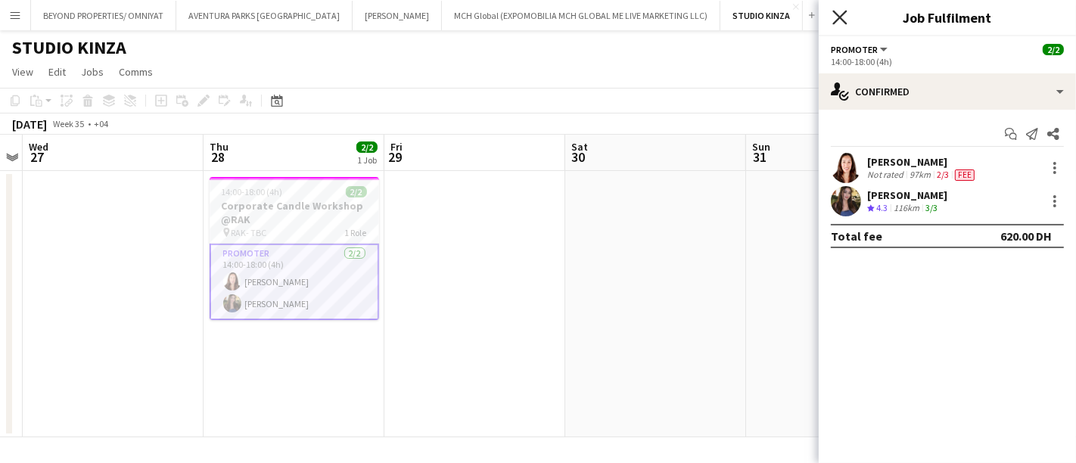
click at [843, 14] on icon at bounding box center [839, 17] width 14 height 14
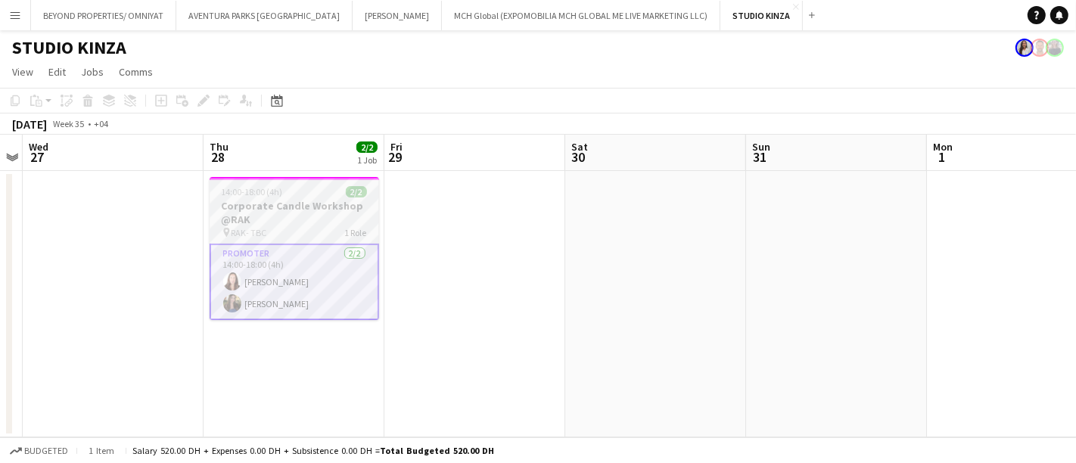
click at [287, 210] on h3 "Corporate Candle Workshop @RAK" at bounding box center [294, 212] width 169 height 27
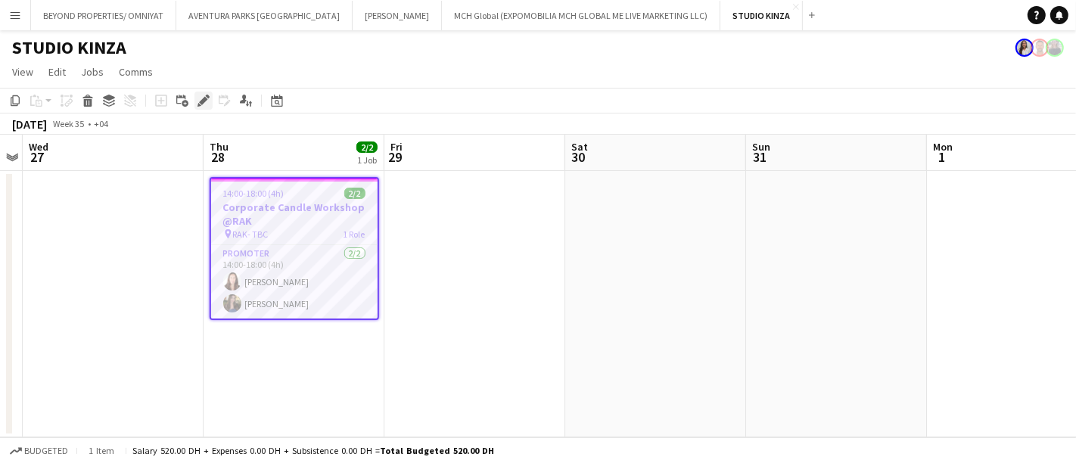
click at [200, 98] on icon "Edit" at bounding box center [203, 101] width 12 height 12
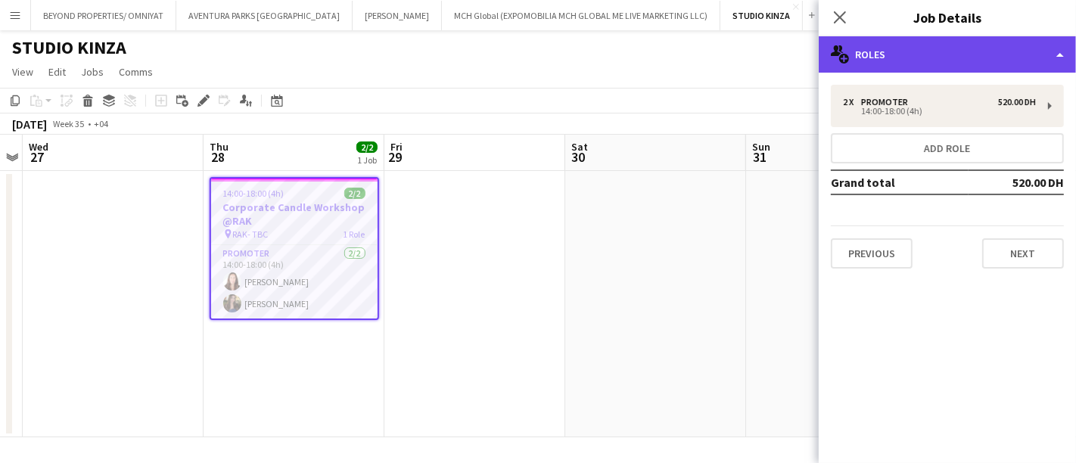
click at [868, 45] on div "multiple-users-add Roles" at bounding box center [947, 54] width 257 height 36
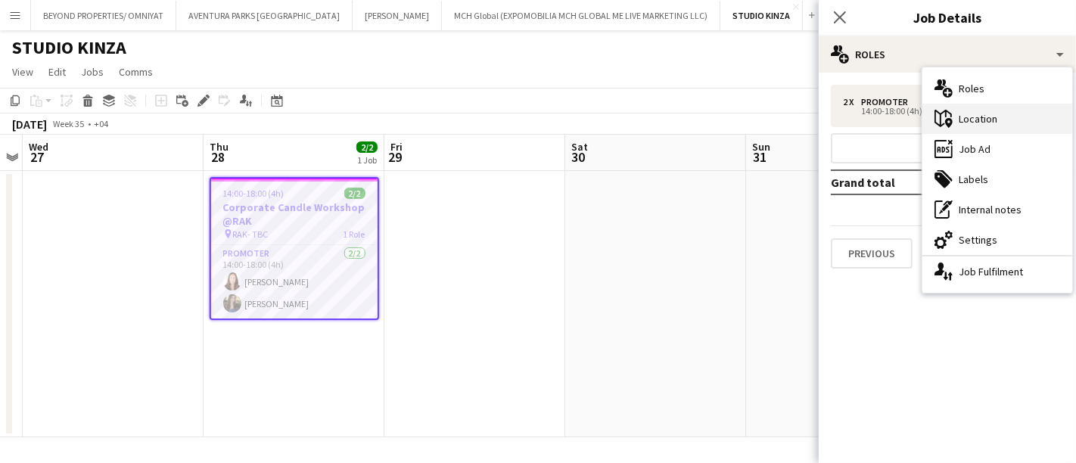
click at [994, 113] on div "maps-pin-1 Location" at bounding box center [997, 119] width 150 height 30
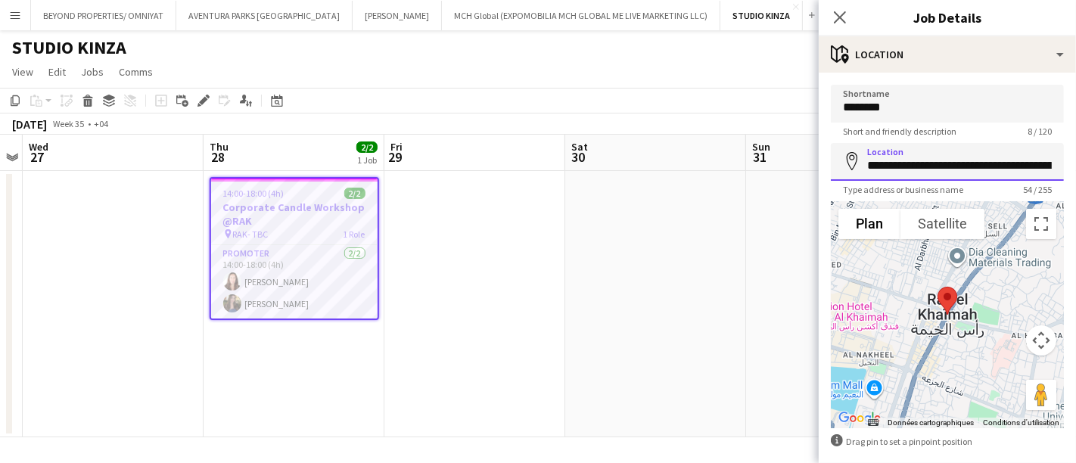
click at [962, 163] on input "**********" at bounding box center [947, 162] width 233 height 38
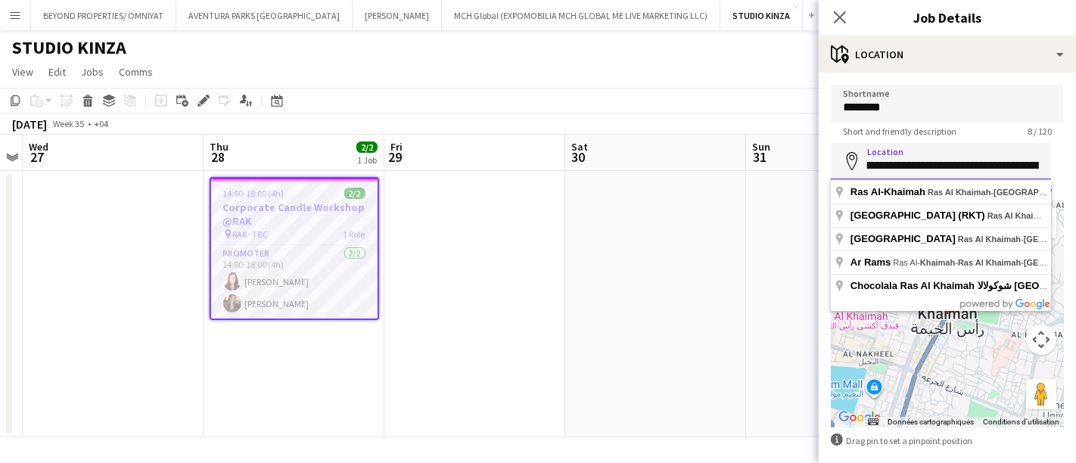
scroll to position [0, 109]
drag, startPoint x: 962, startPoint y: 162, endPoint x: 1057, endPoint y: 157, distance: 95.4
click at [1057, 157] on form "**********" at bounding box center [947, 303] width 257 height 436
click at [840, 16] on icon at bounding box center [839, 17] width 14 height 14
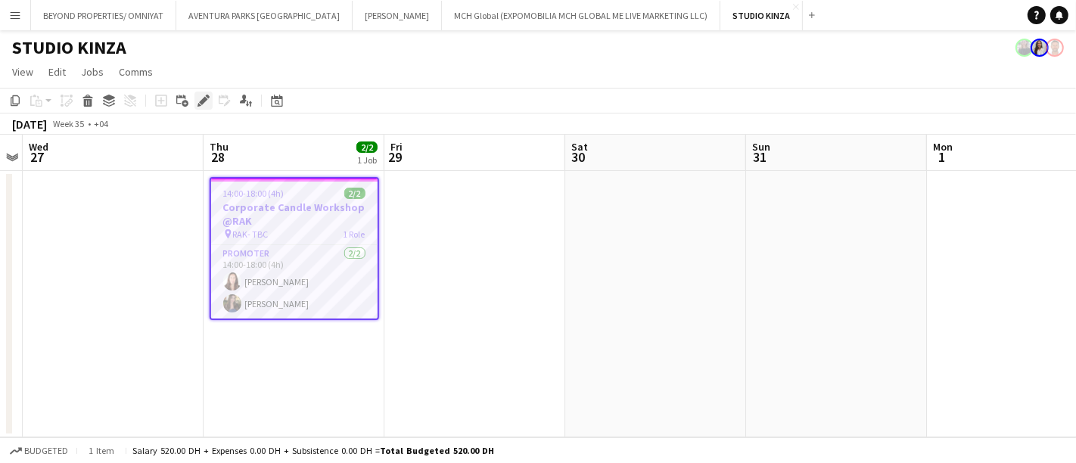
click at [205, 104] on icon "Edit" at bounding box center [203, 101] width 12 height 12
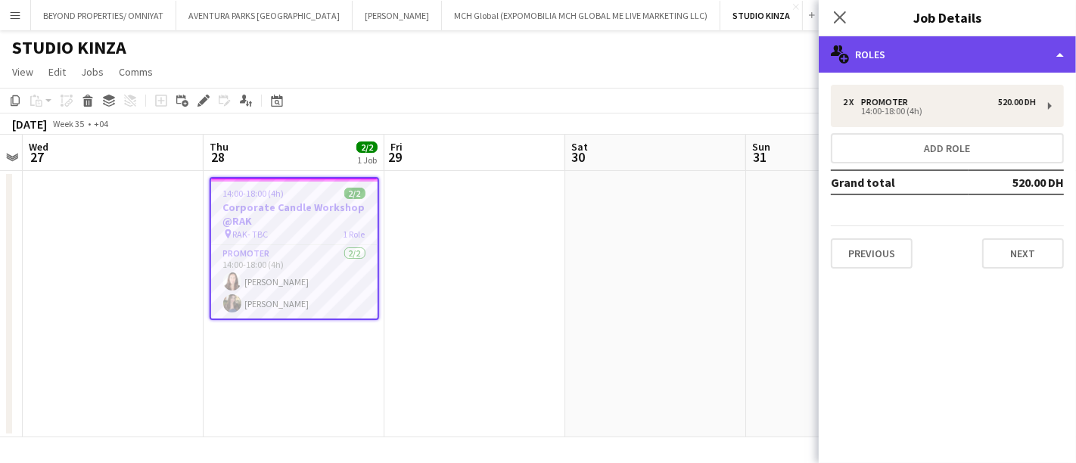
click at [915, 58] on div "multiple-users-add Roles" at bounding box center [947, 54] width 257 height 36
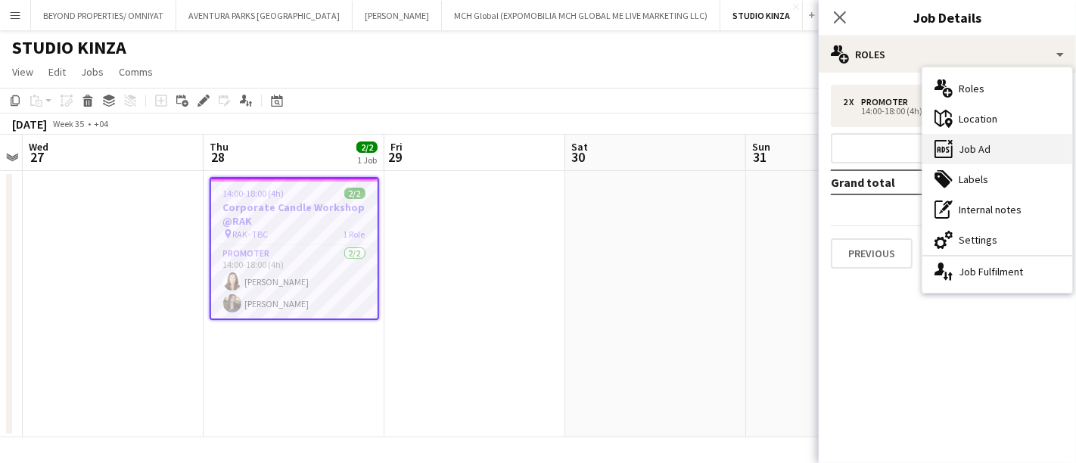
click at [972, 151] on div "ads-window Job Ad" at bounding box center [997, 149] width 150 height 30
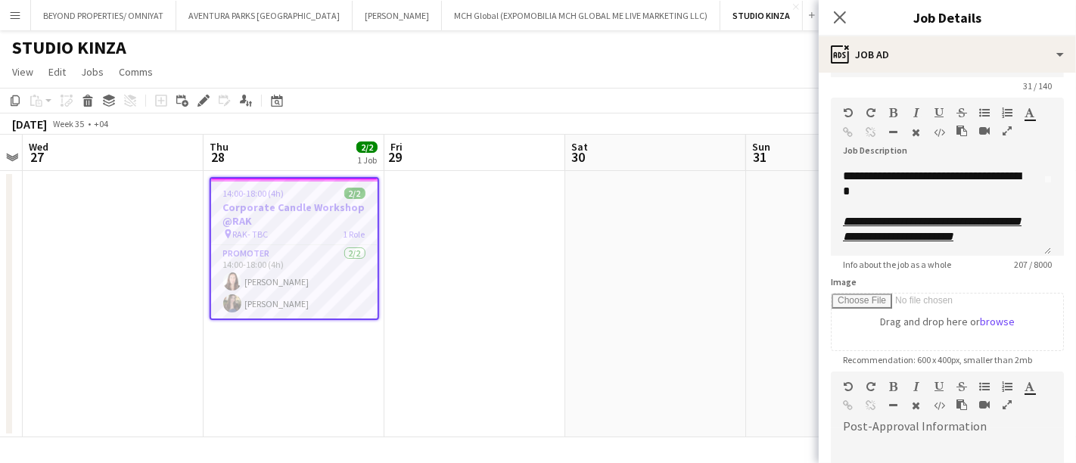
scroll to position [45, 0]
click at [843, 19] on icon "Close pop-in" at bounding box center [839, 17] width 14 height 14
